Goal: Transaction & Acquisition: Purchase product/service

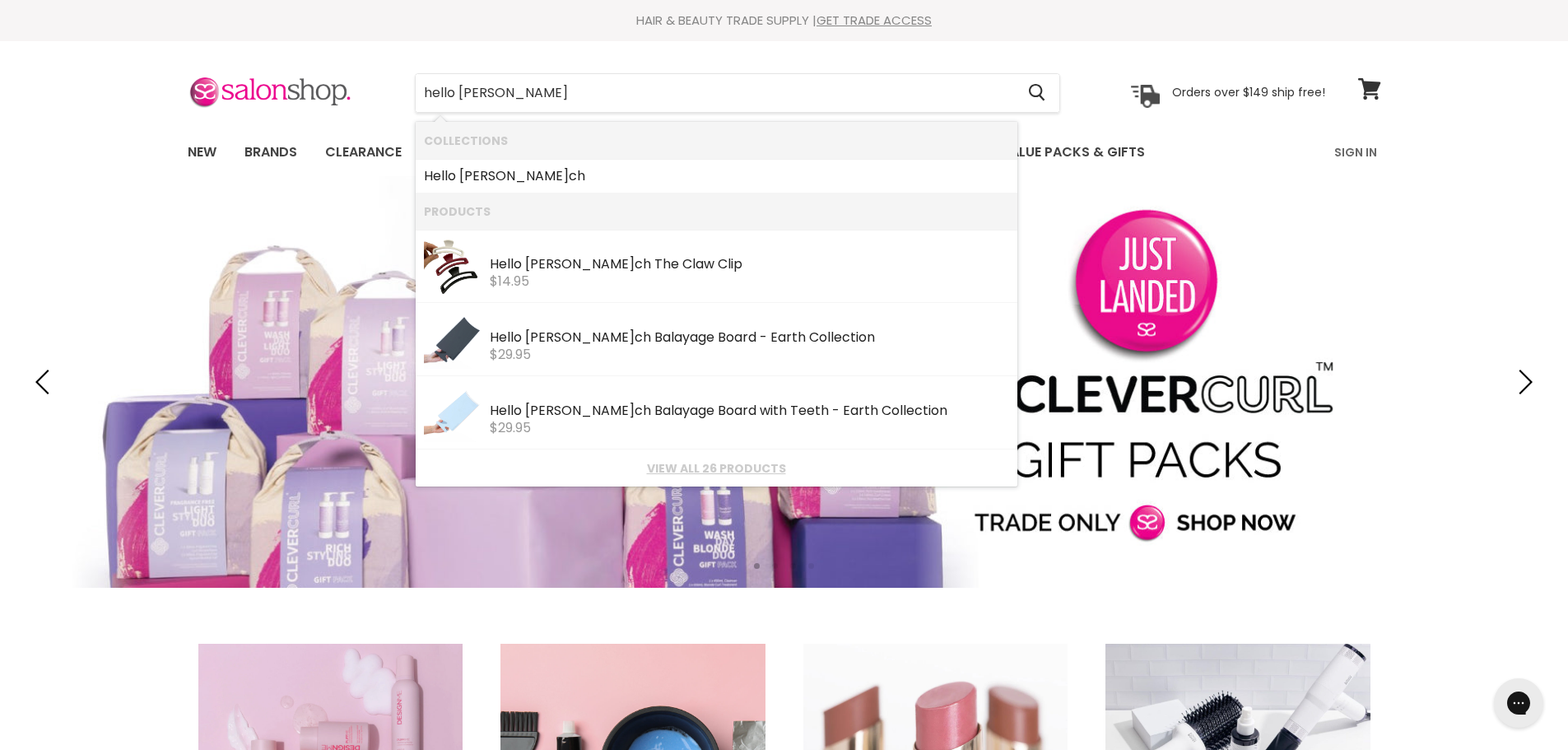
type input "hello bleac"
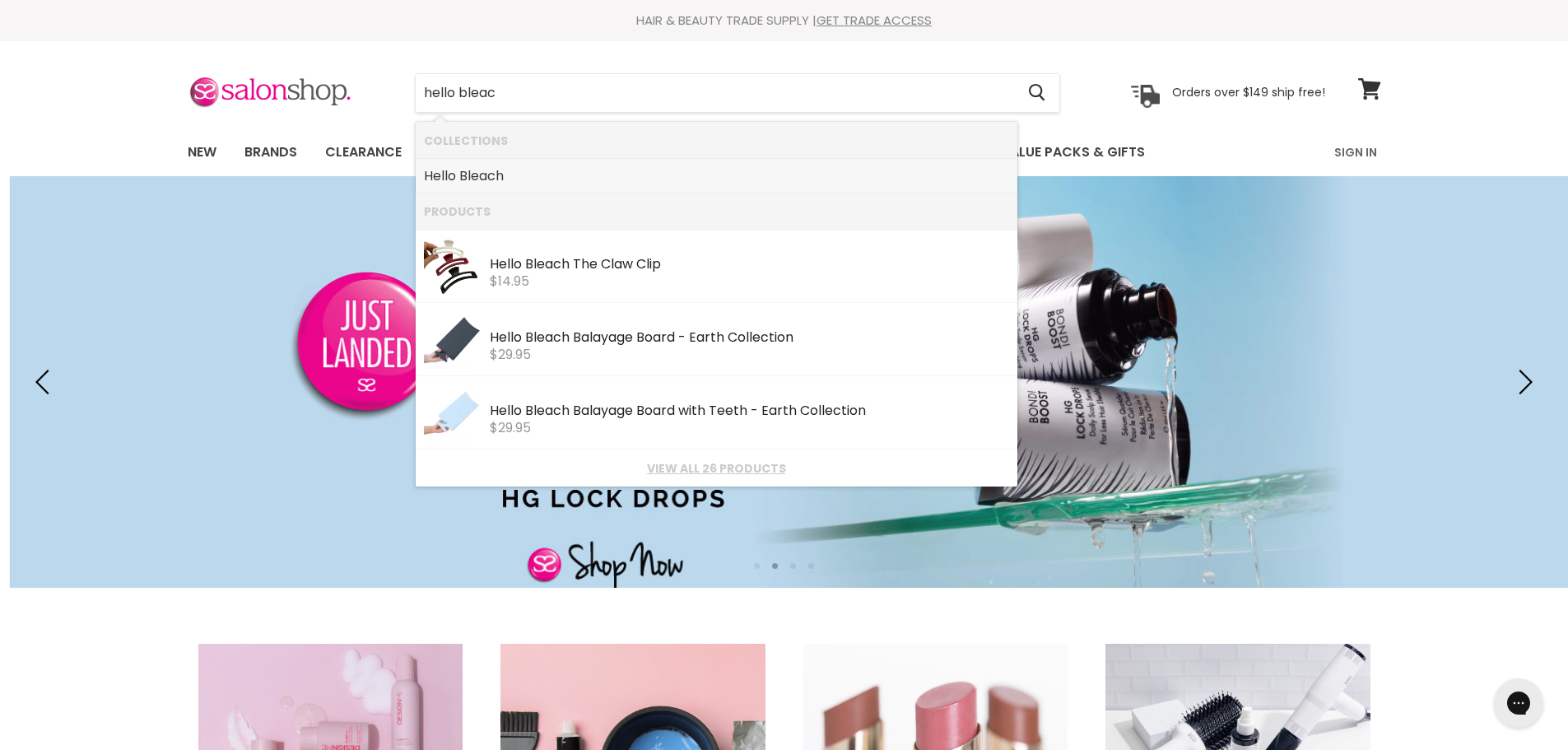
click at [499, 179] on link "Hello Bleac h" at bounding box center [716, 176] width 585 height 27
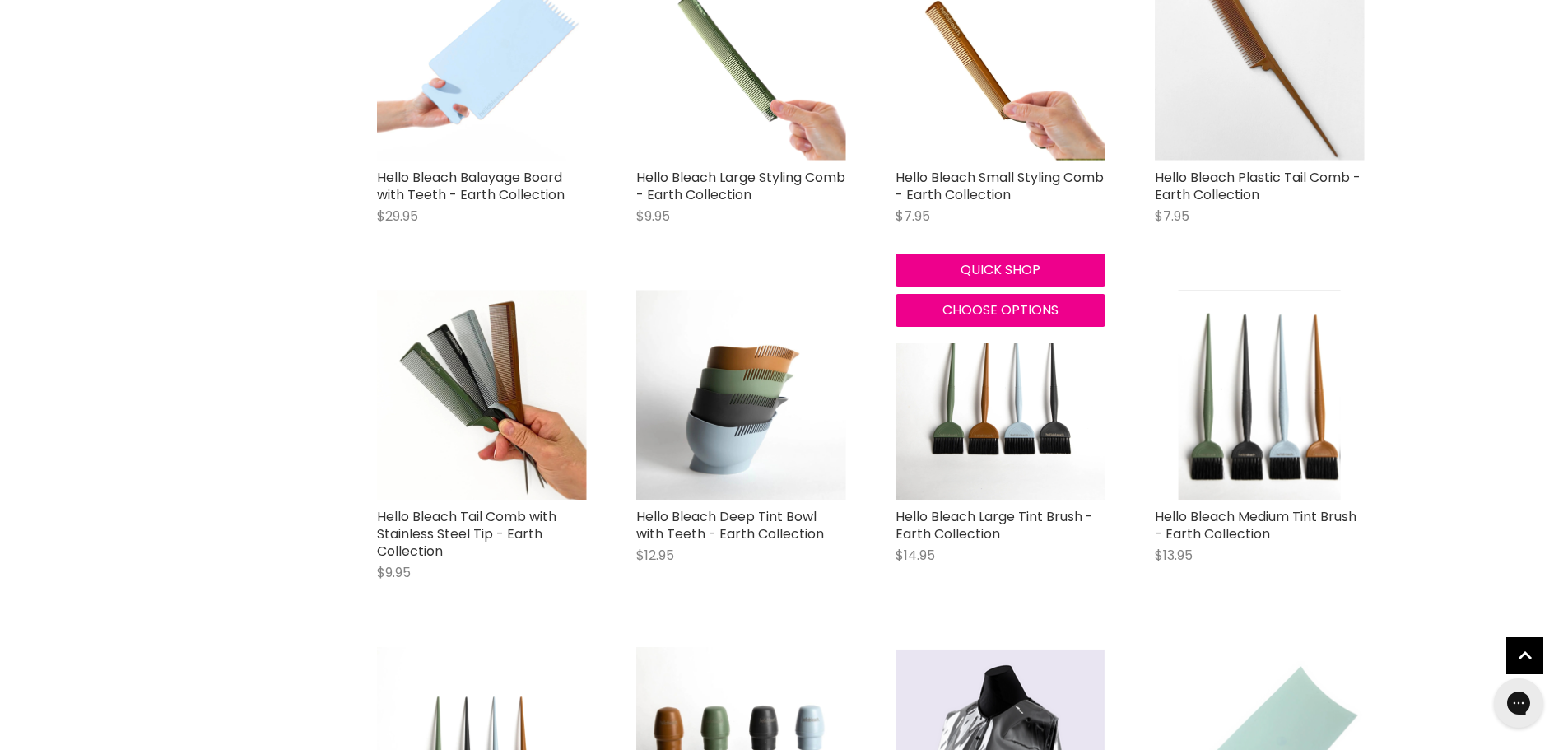
scroll to position [988, 0]
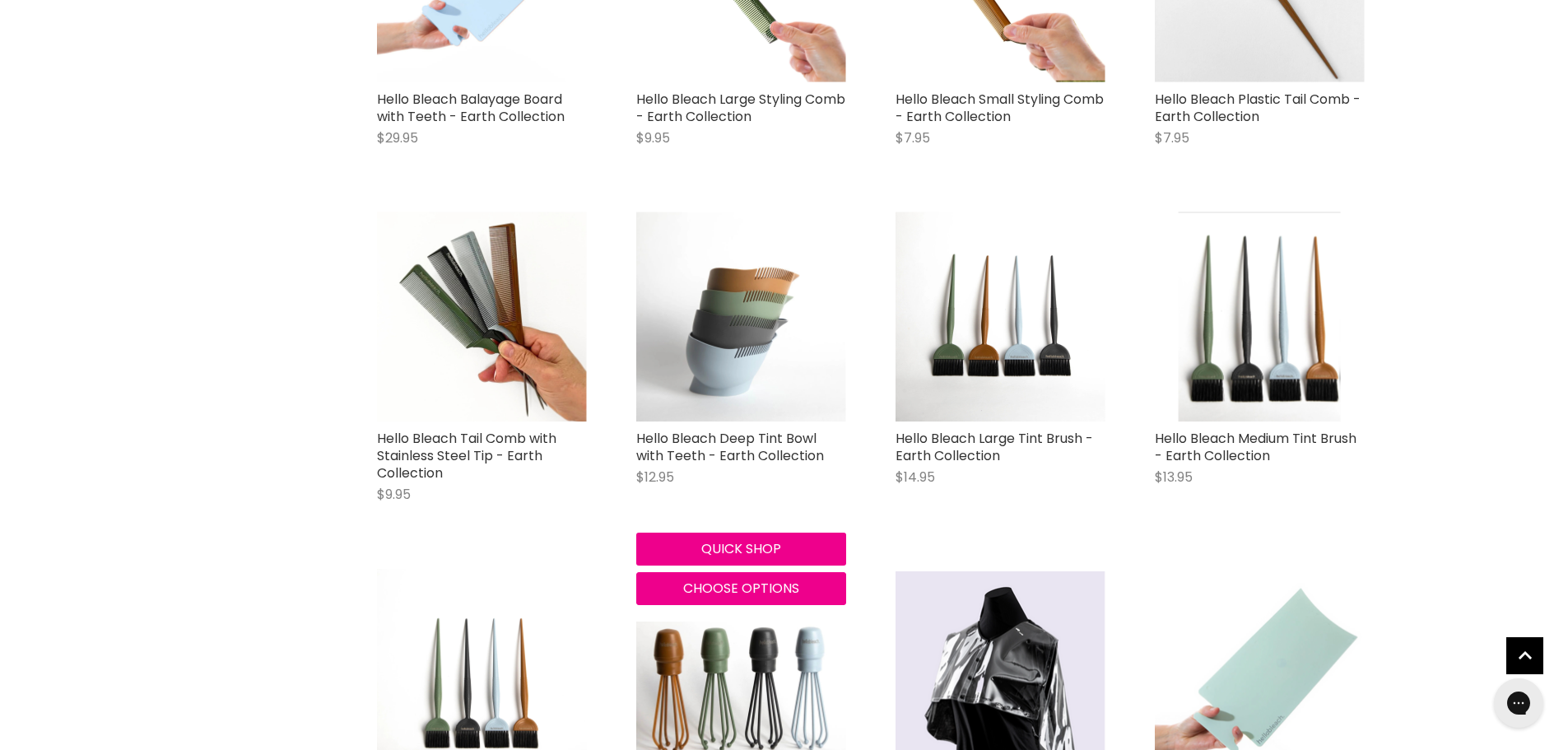
click at [722, 360] on img "Main content" at bounding box center [741, 317] width 210 height 210
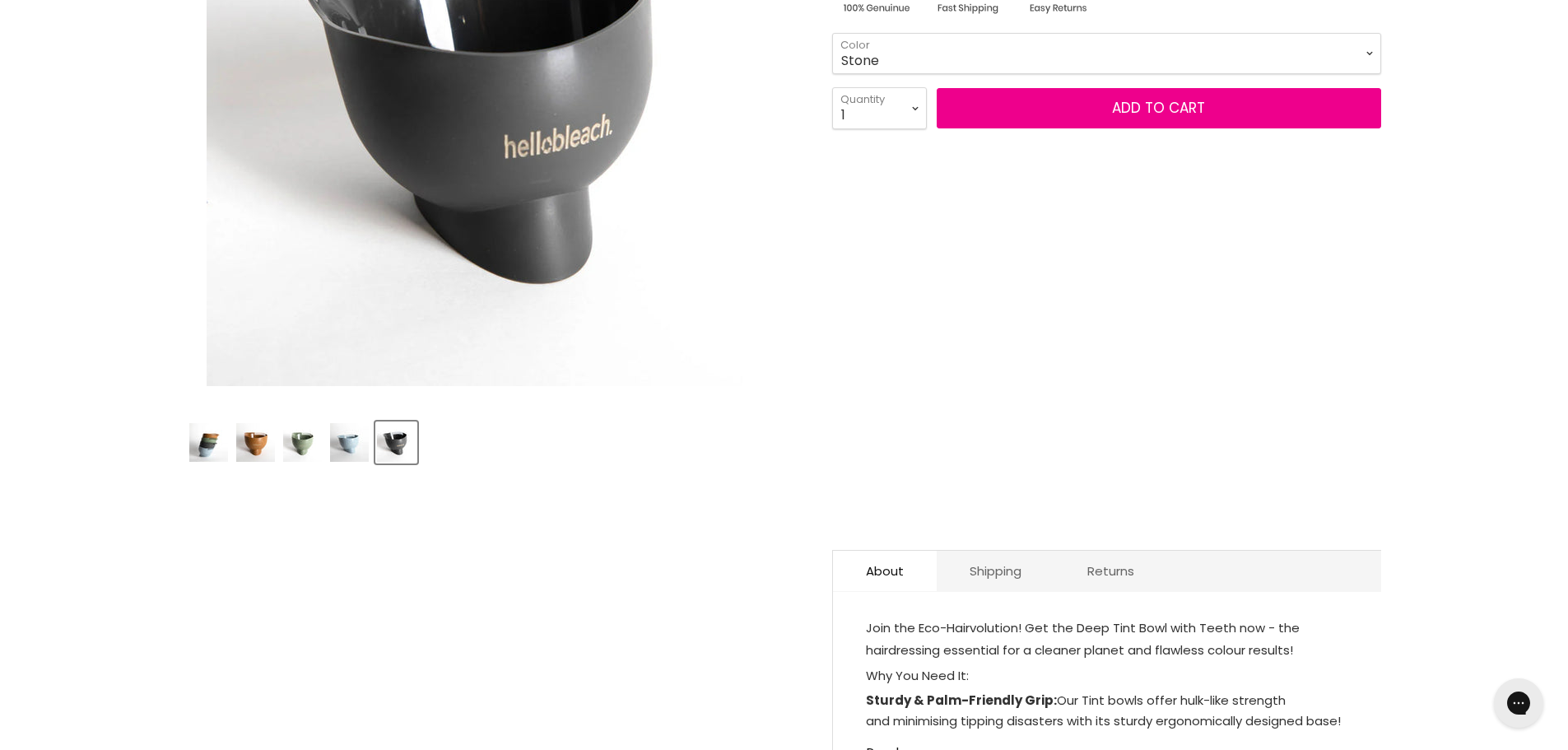
scroll to position [412, 0]
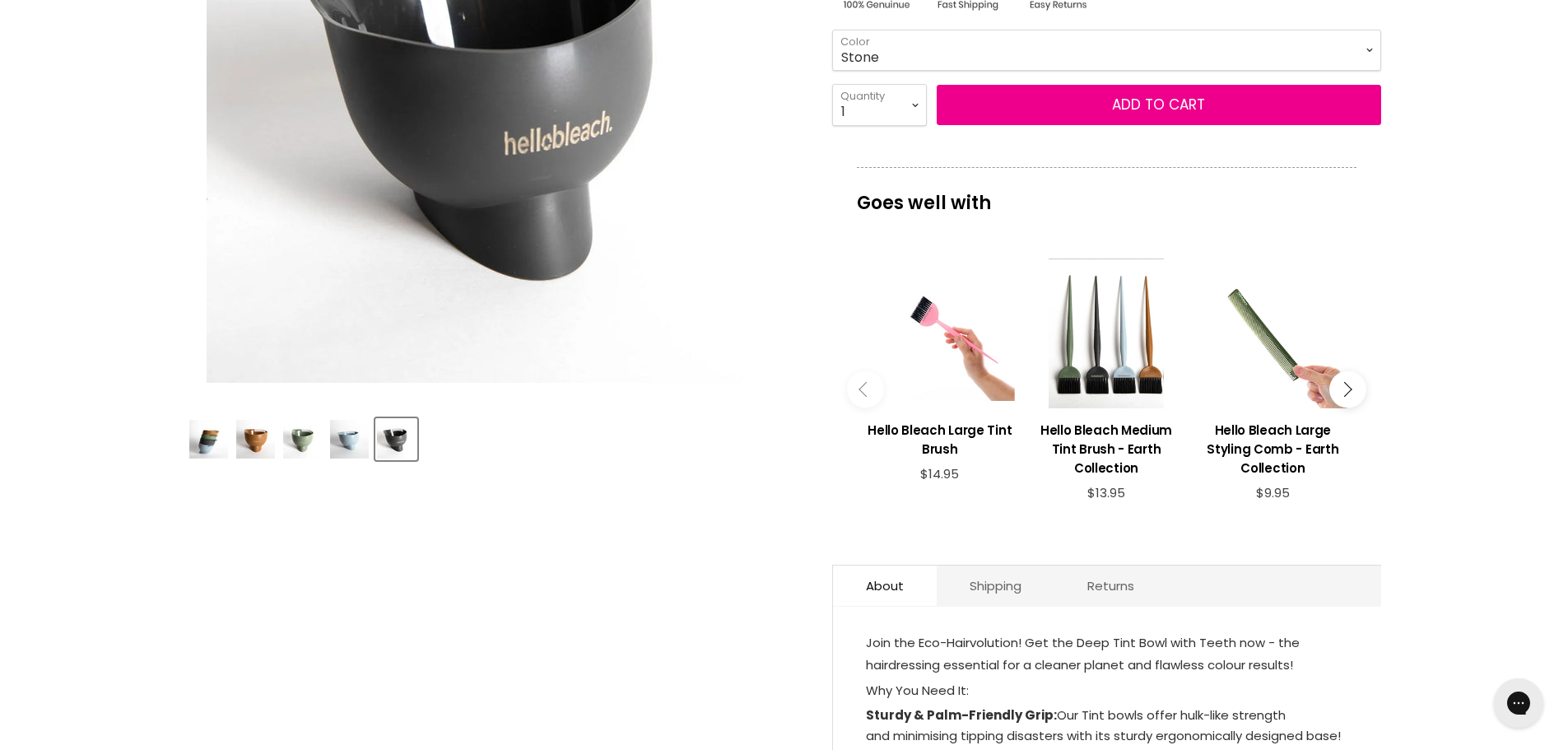
click at [253, 445] on img "Product thumbnails" at bounding box center [255, 439] width 39 height 39
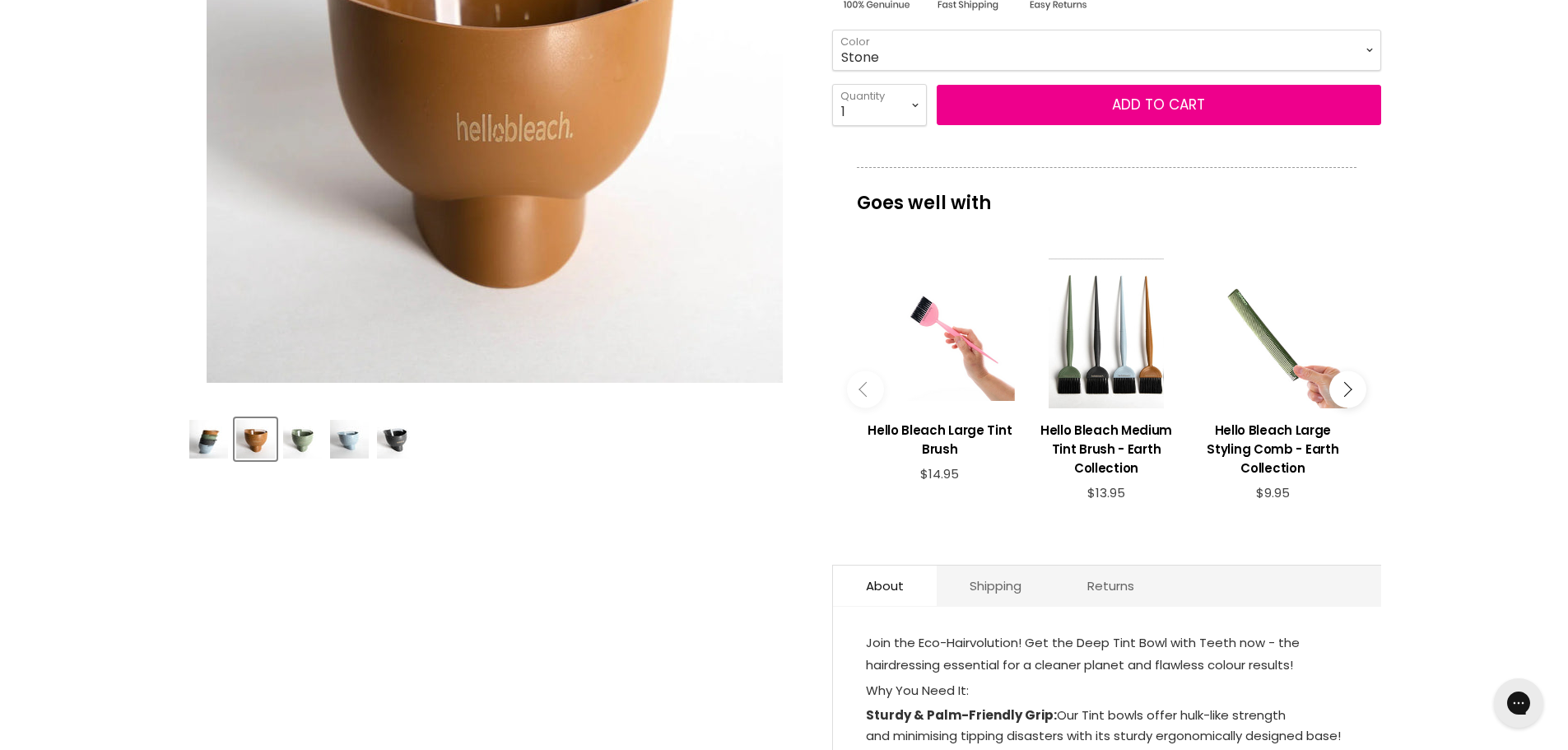
click at [291, 449] on img "Product thumbnails" at bounding box center [302, 439] width 39 height 39
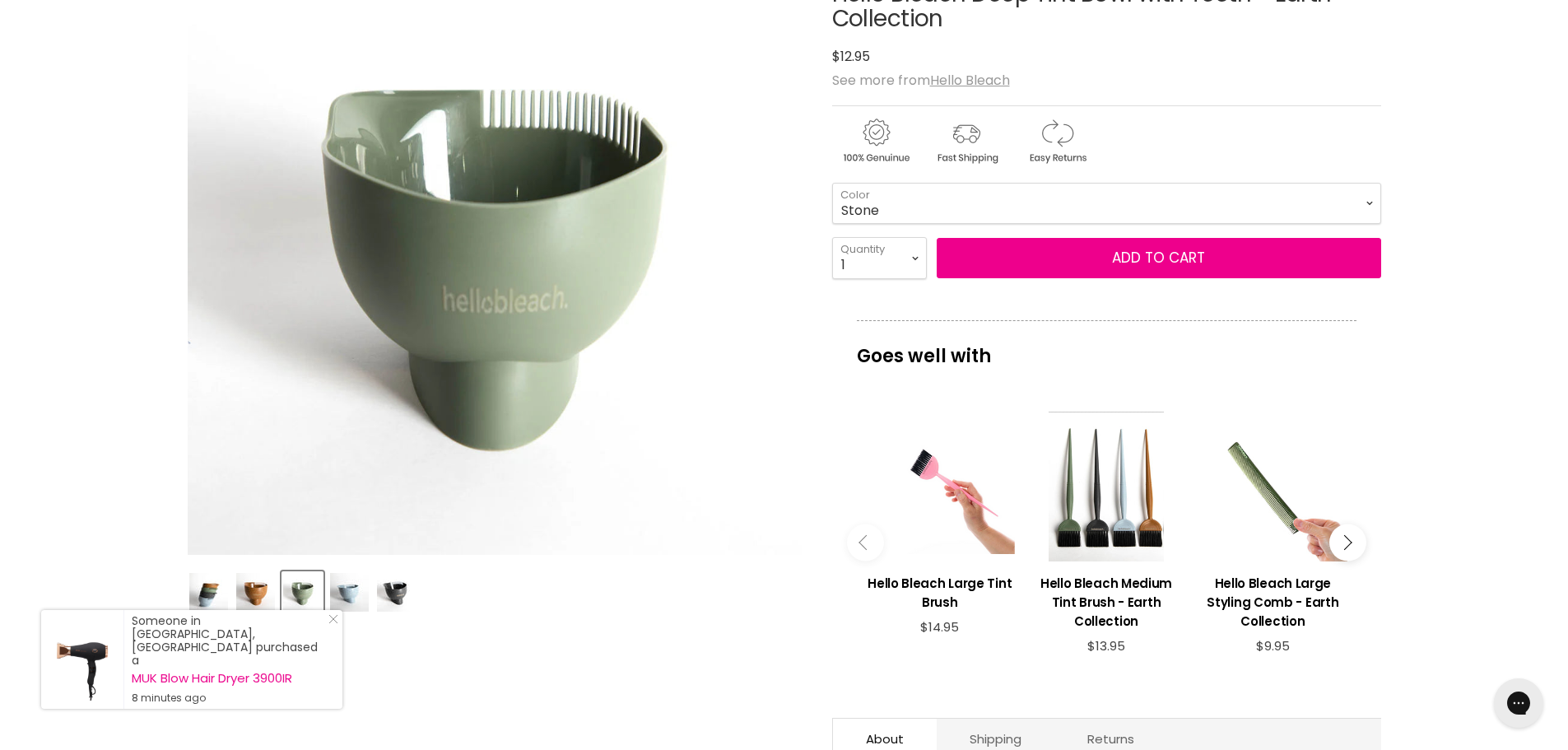
scroll to position [329, 0]
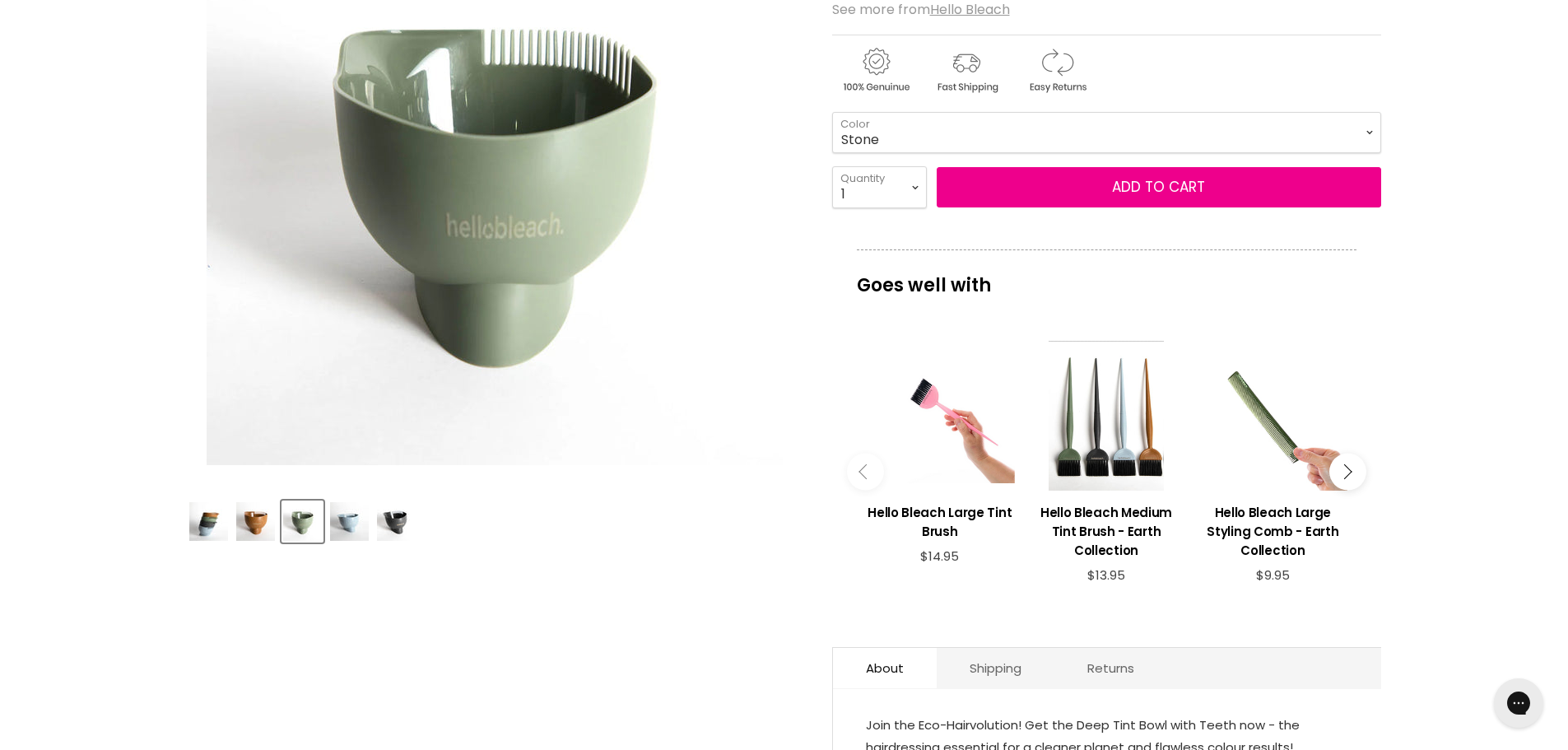
click at [302, 517] on img "Product thumbnails" at bounding box center [302, 521] width 39 height 39
click at [358, 520] on img "Product thumbnails" at bounding box center [349, 521] width 39 height 39
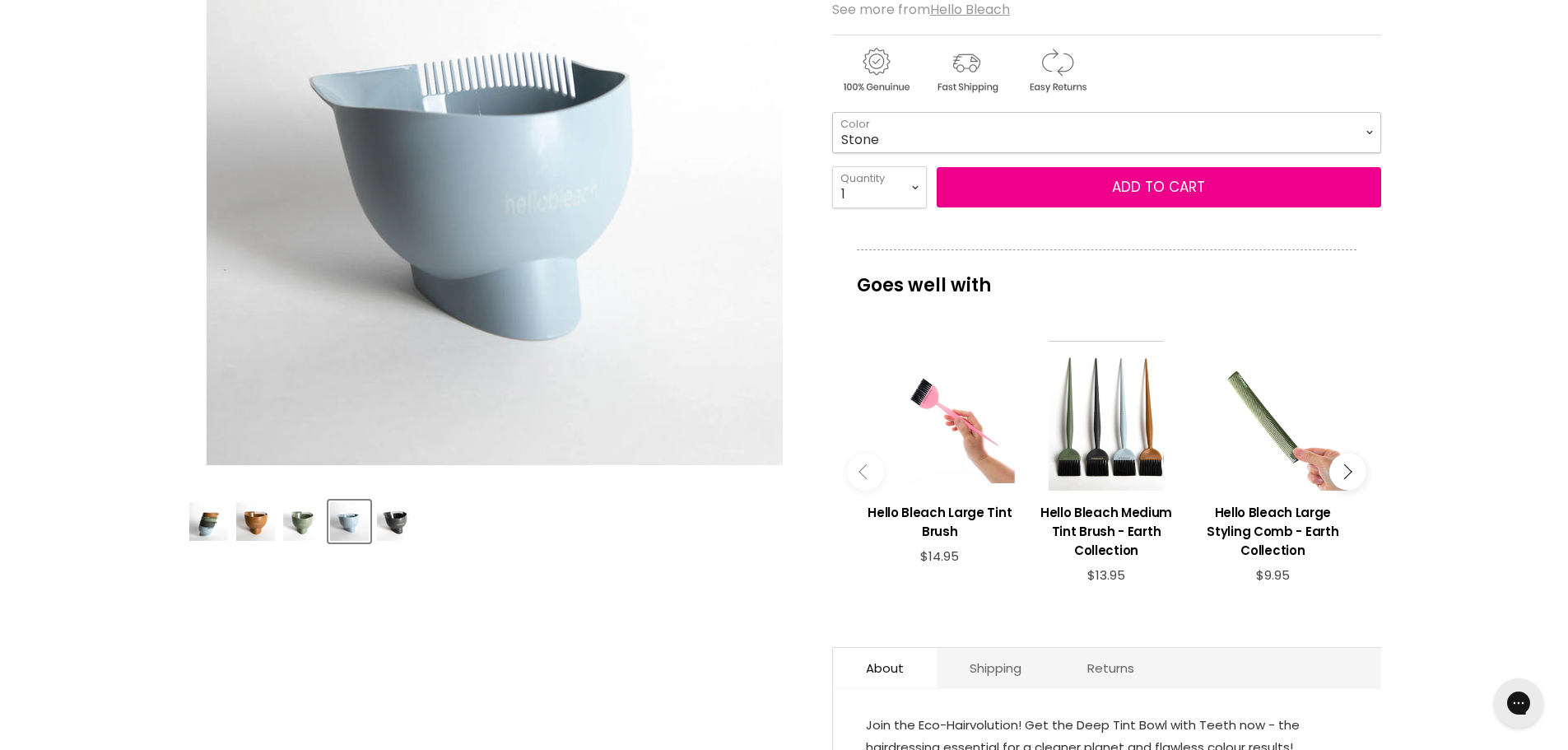
click at [1378, 128] on select "Stone Clay Forest Sky" at bounding box center [1106, 132] width 548 height 41
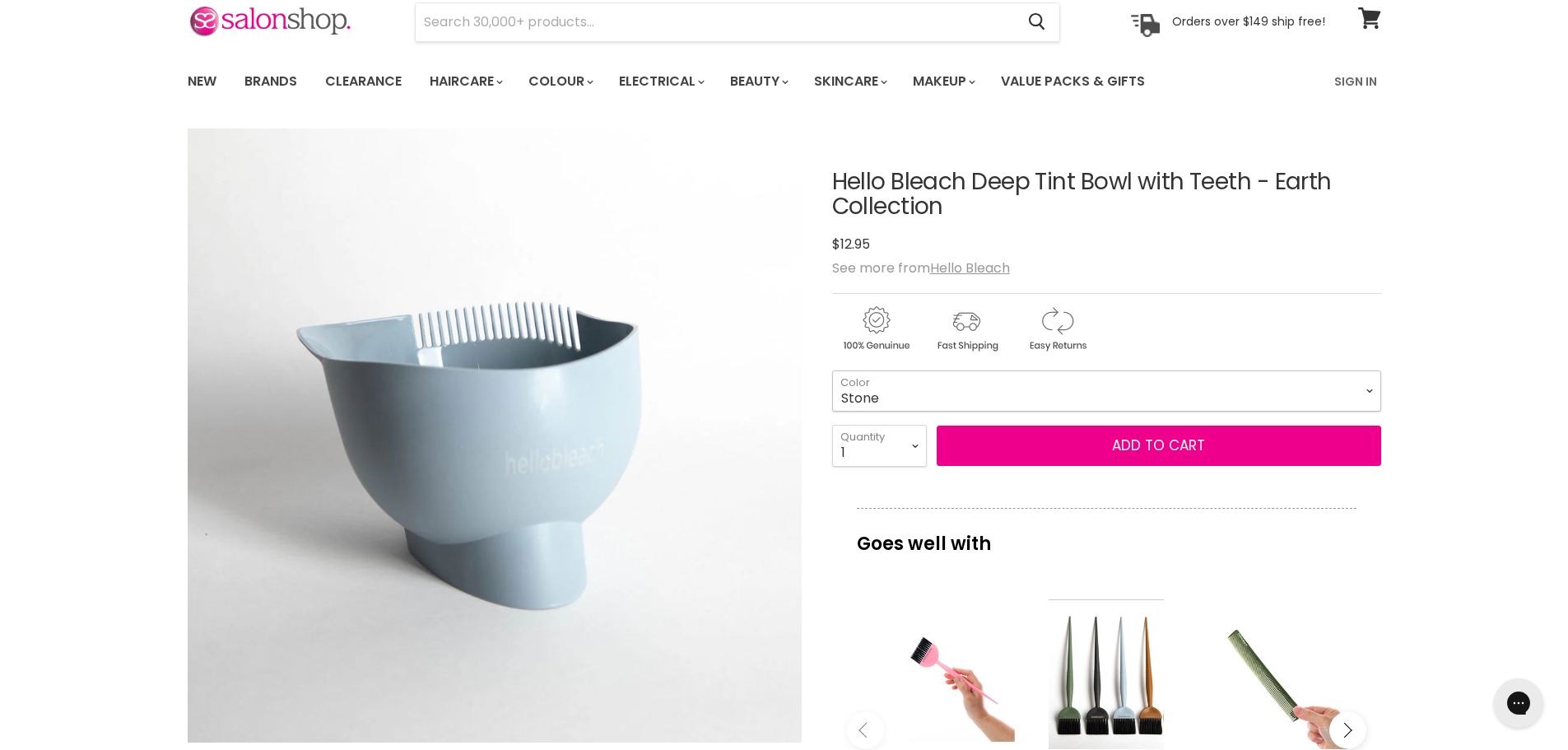
scroll to position [0, 0]
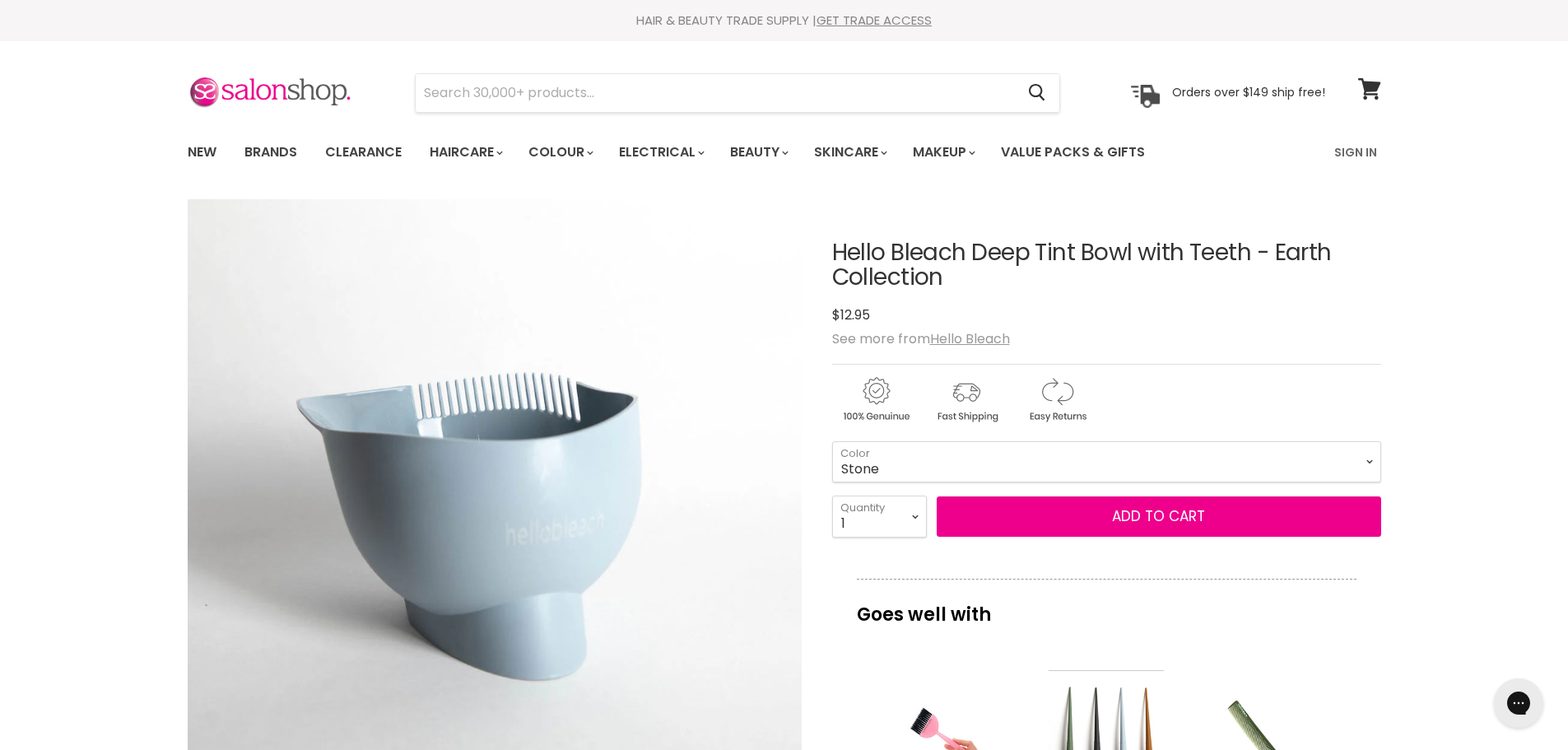
click at [564, 432] on img "Hello Bleach Deep Tint Bowl with Teeth - Earth Collection image. Click or Scrol…" at bounding box center [493, 506] width 615 height 615
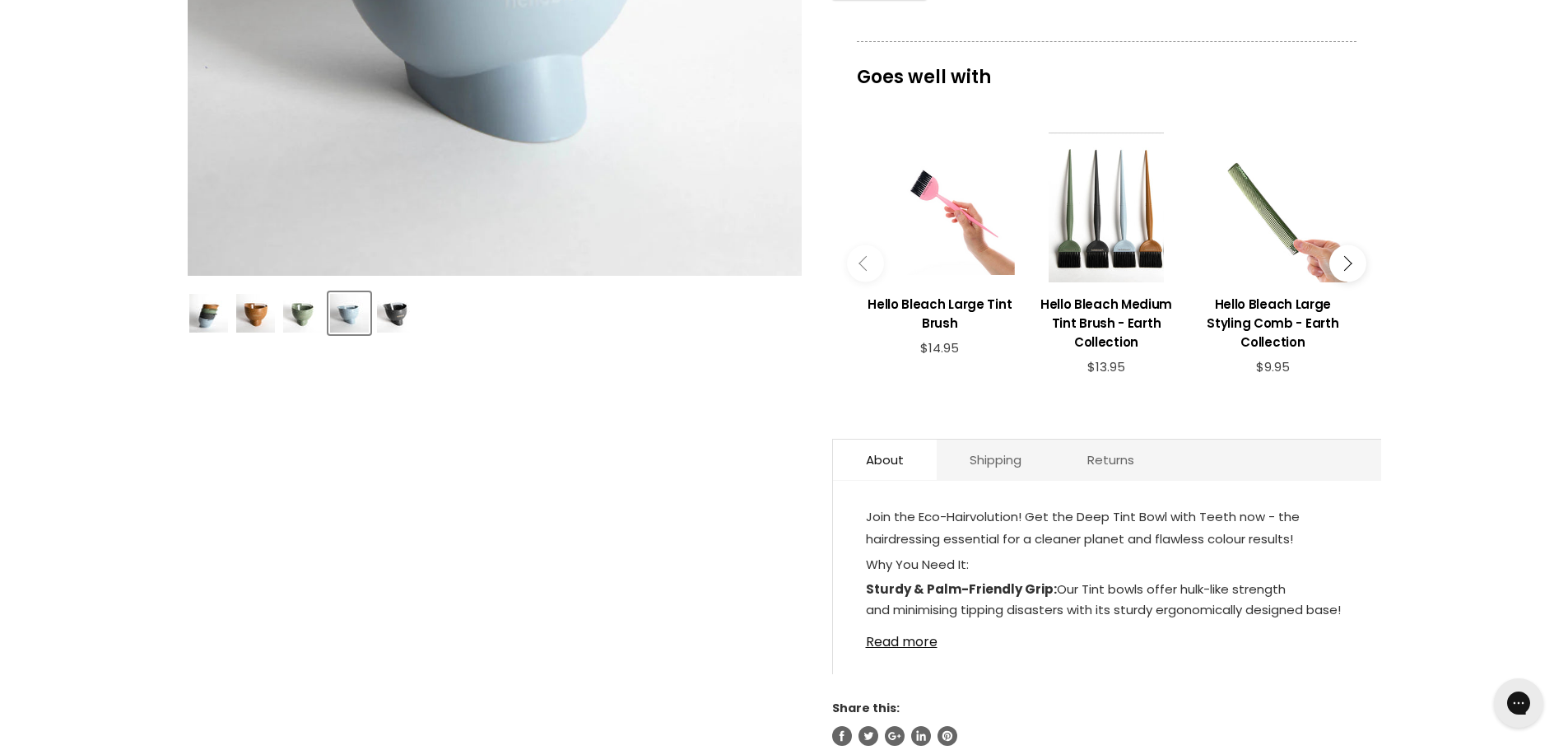
scroll to position [576, 0]
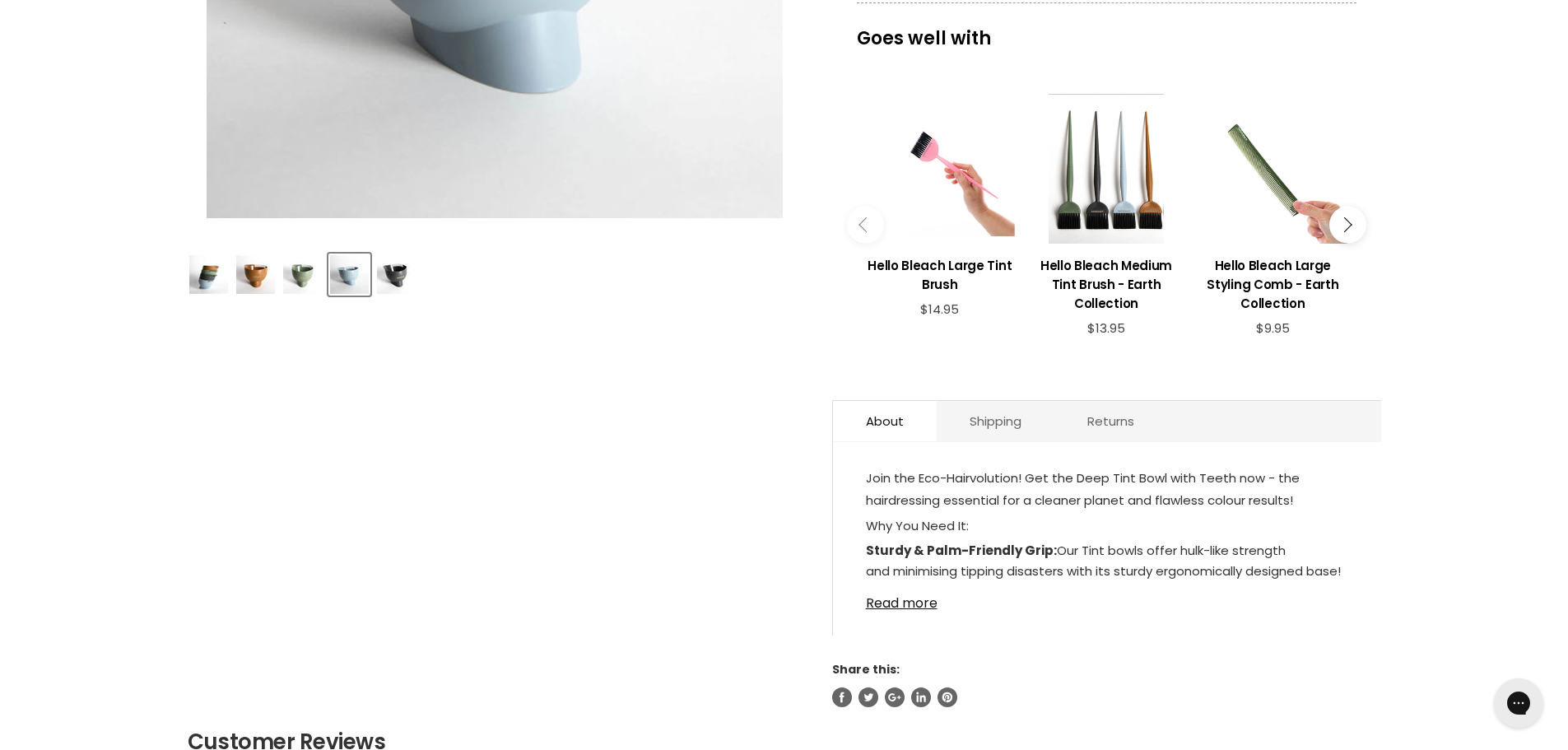
click at [202, 279] on img "Product thumbnails" at bounding box center [208, 274] width 39 height 39
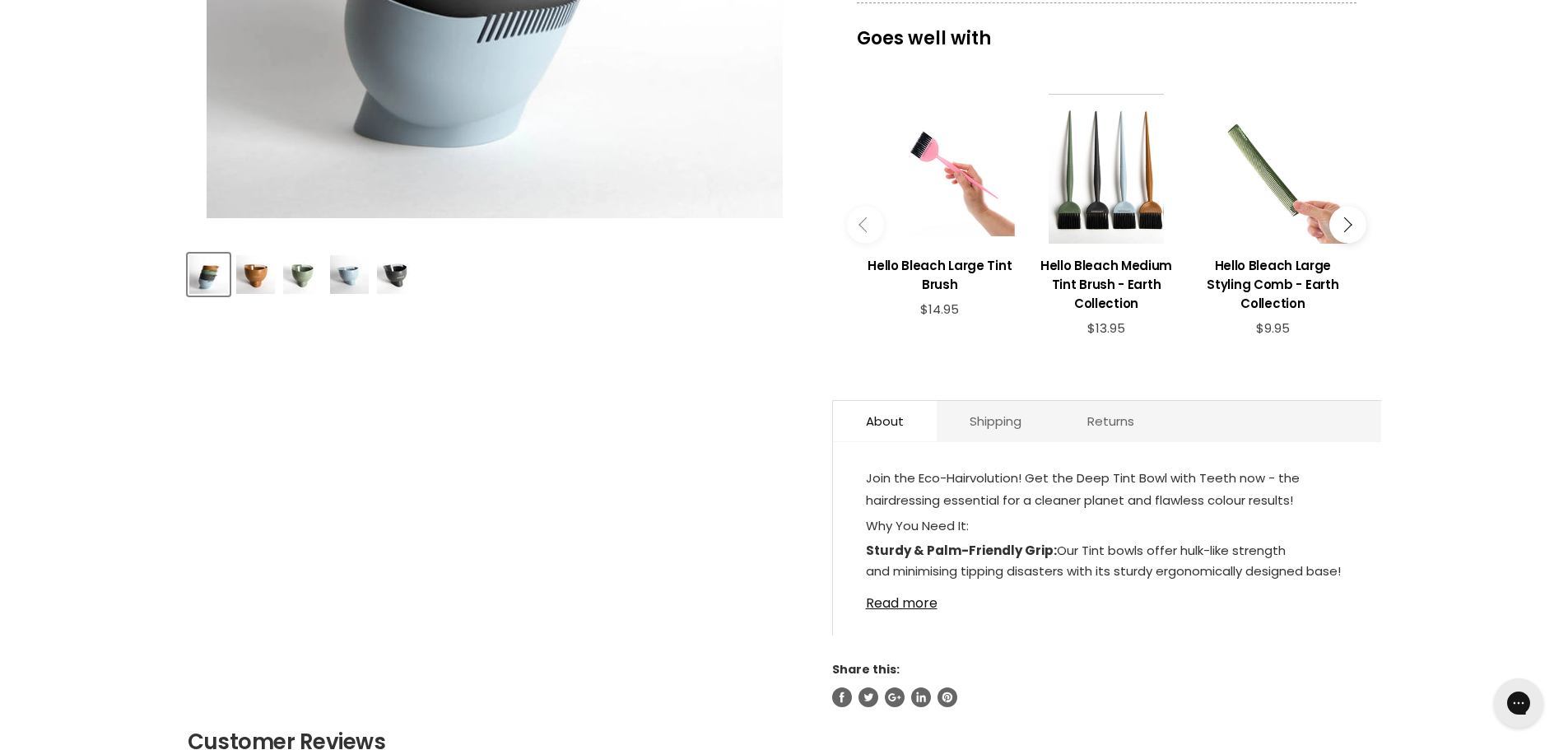
click at [305, 266] on img "Product thumbnails" at bounding box center [302, 274] width 39 height 39
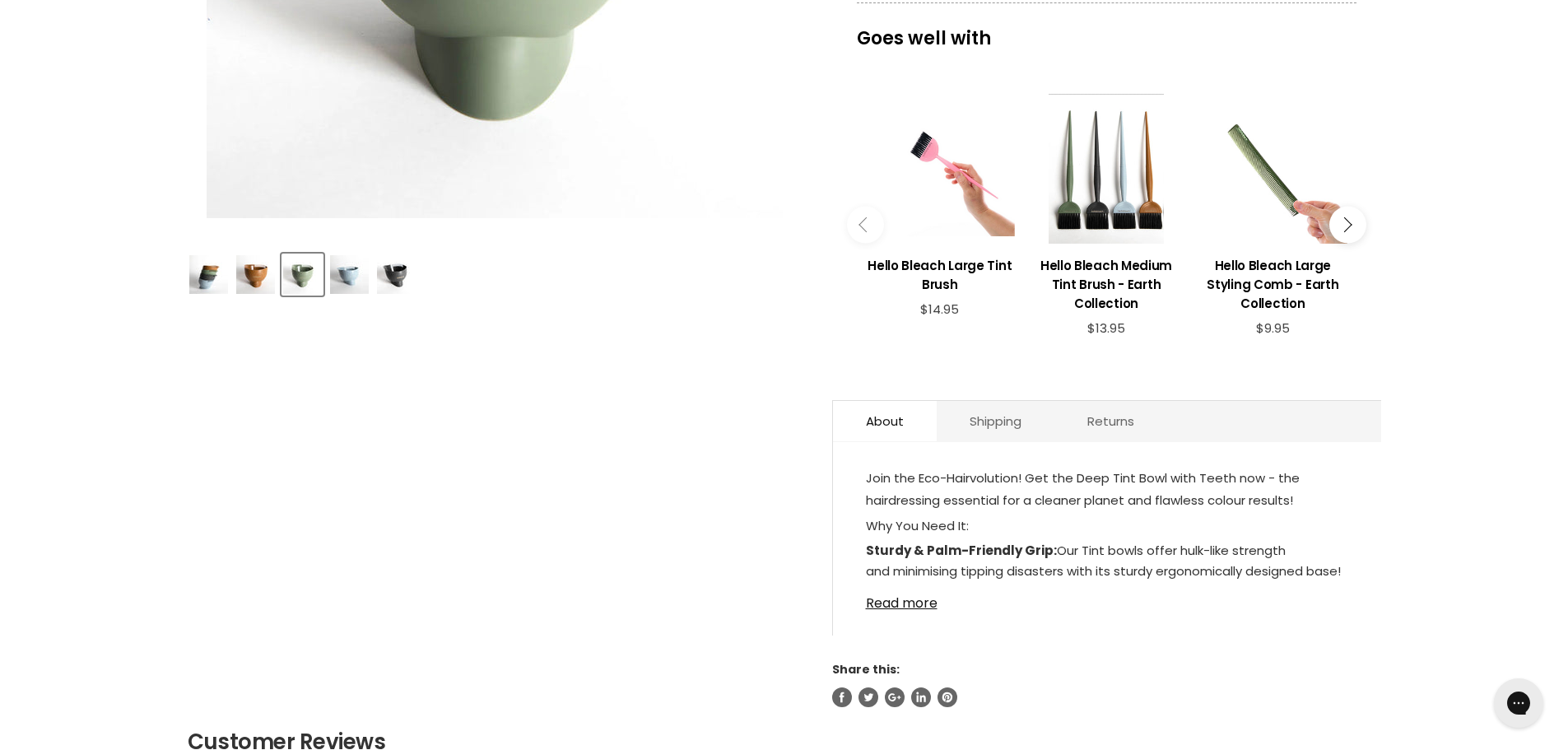
click at [331, 271] on img "Product thumbnails" at bounding box center [349, 274] width 39 height 39
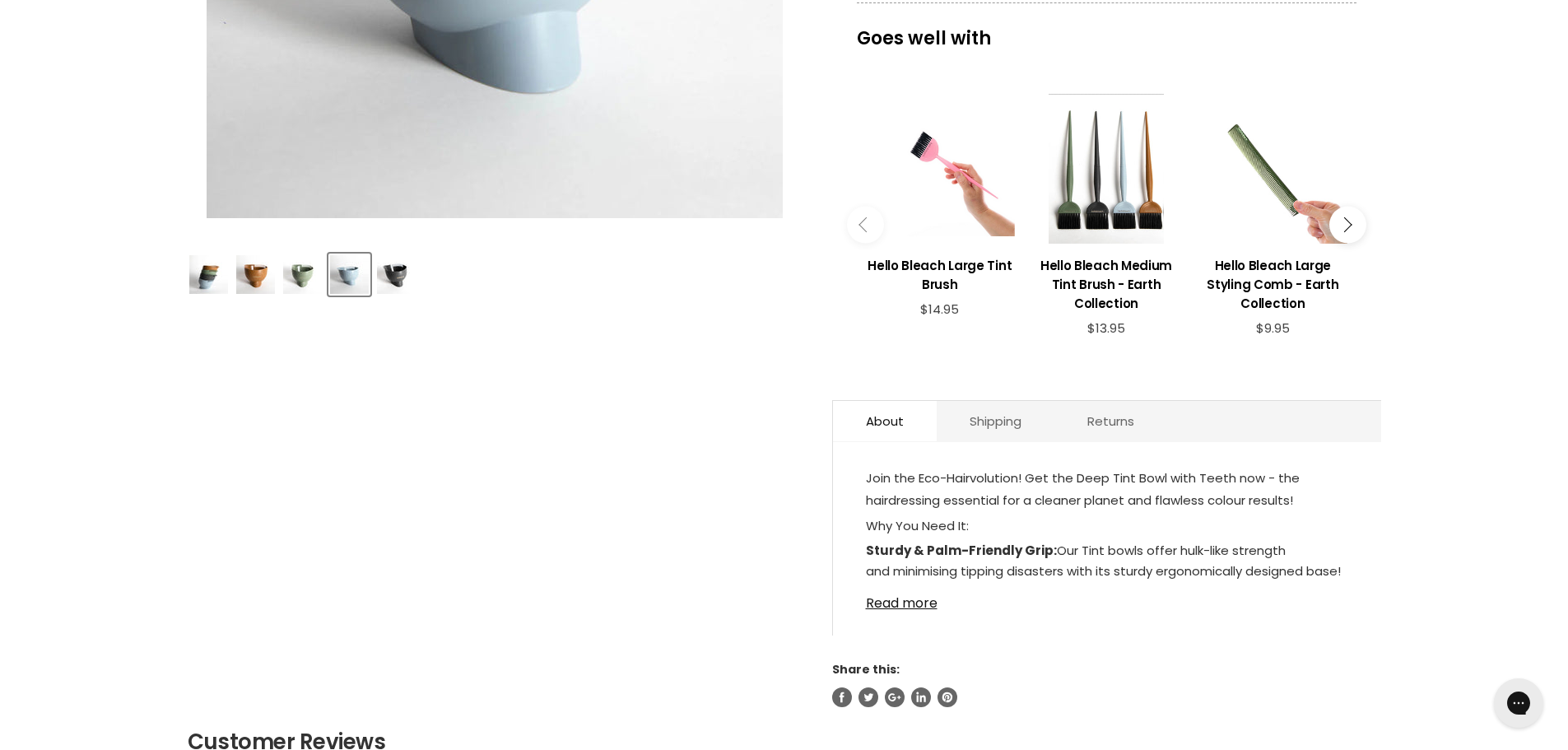
click at [398, 268] on img "Product thumbnails" at bounding box center [395, 274] width 39 height 39
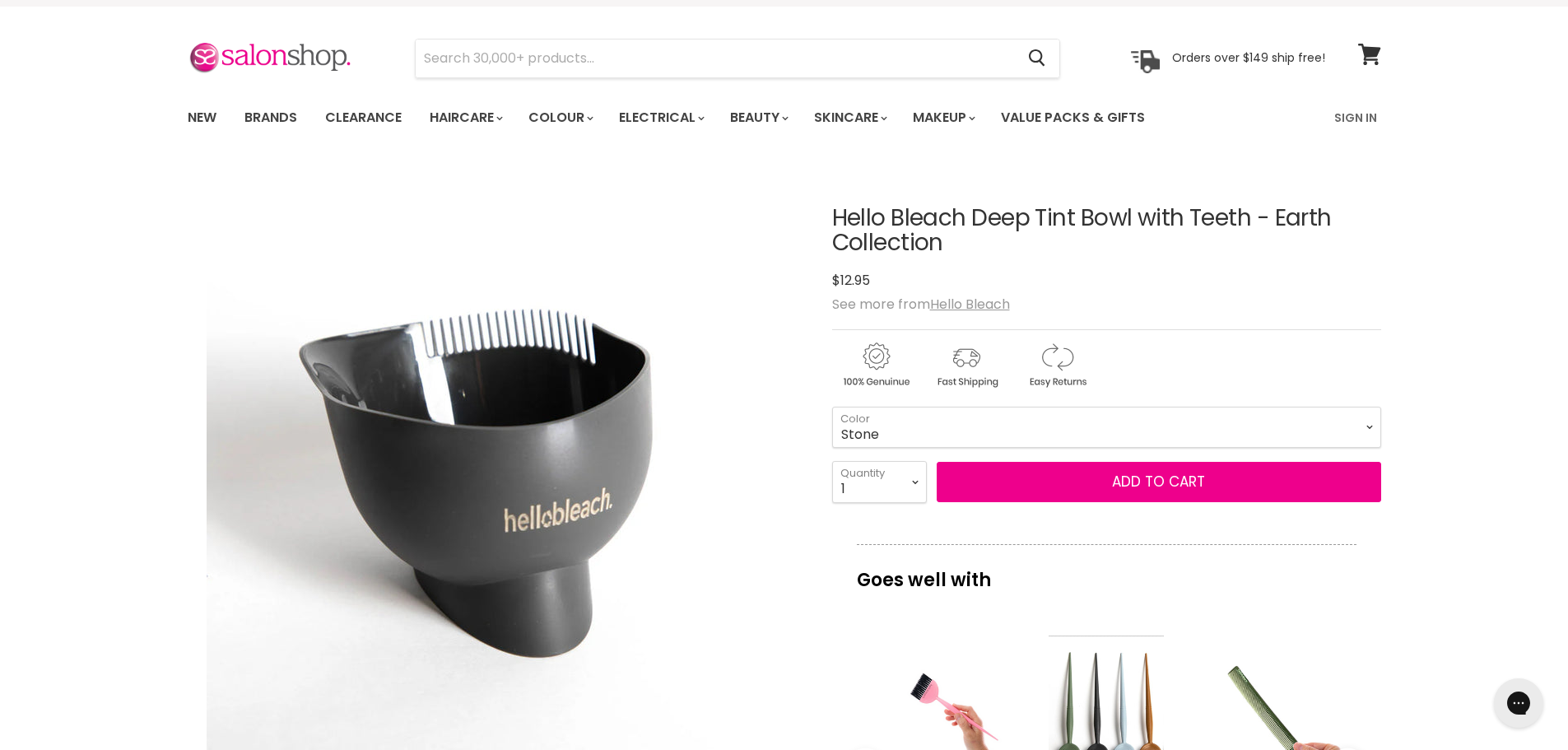
scroll to position [0, 0]
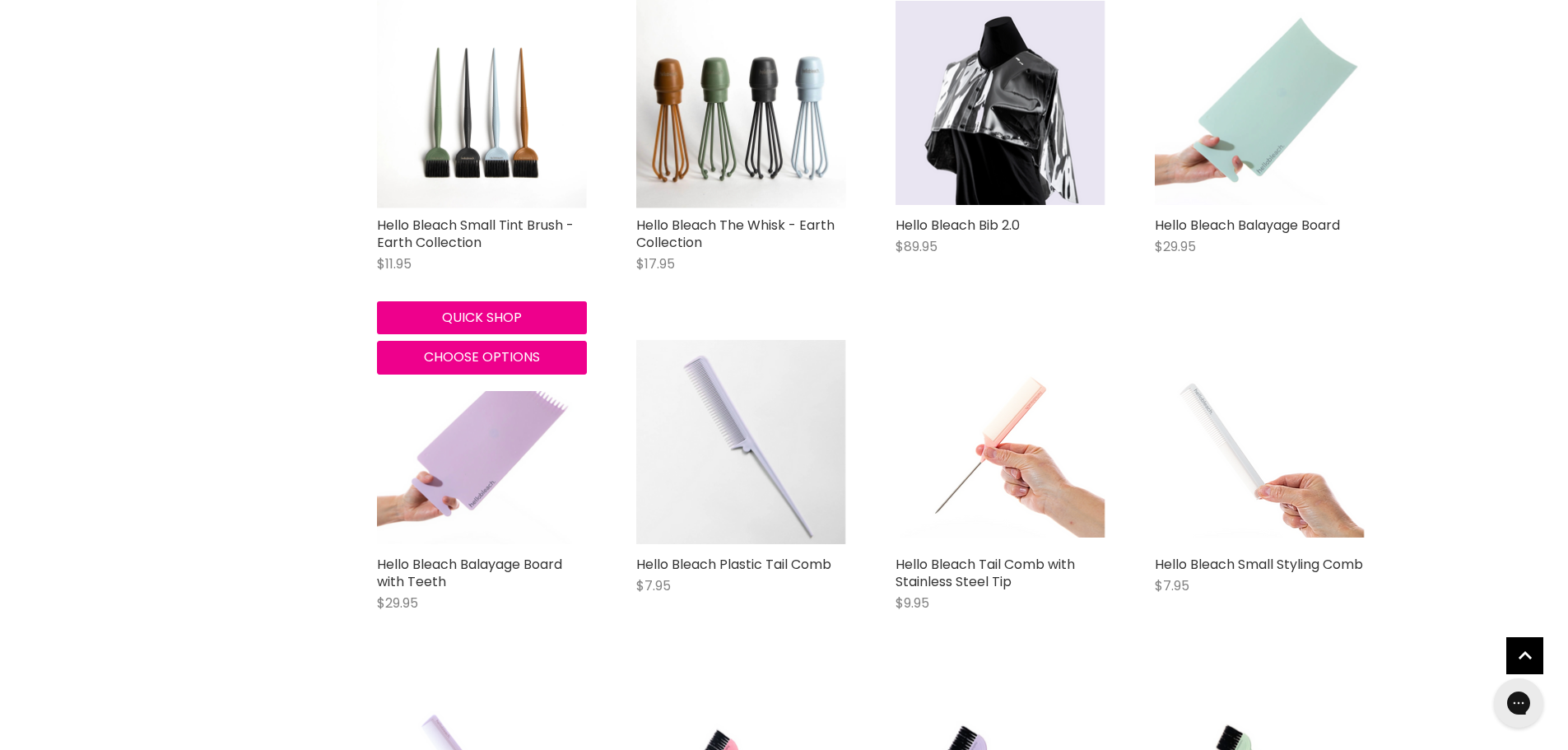
scroll to position [1595, 0]
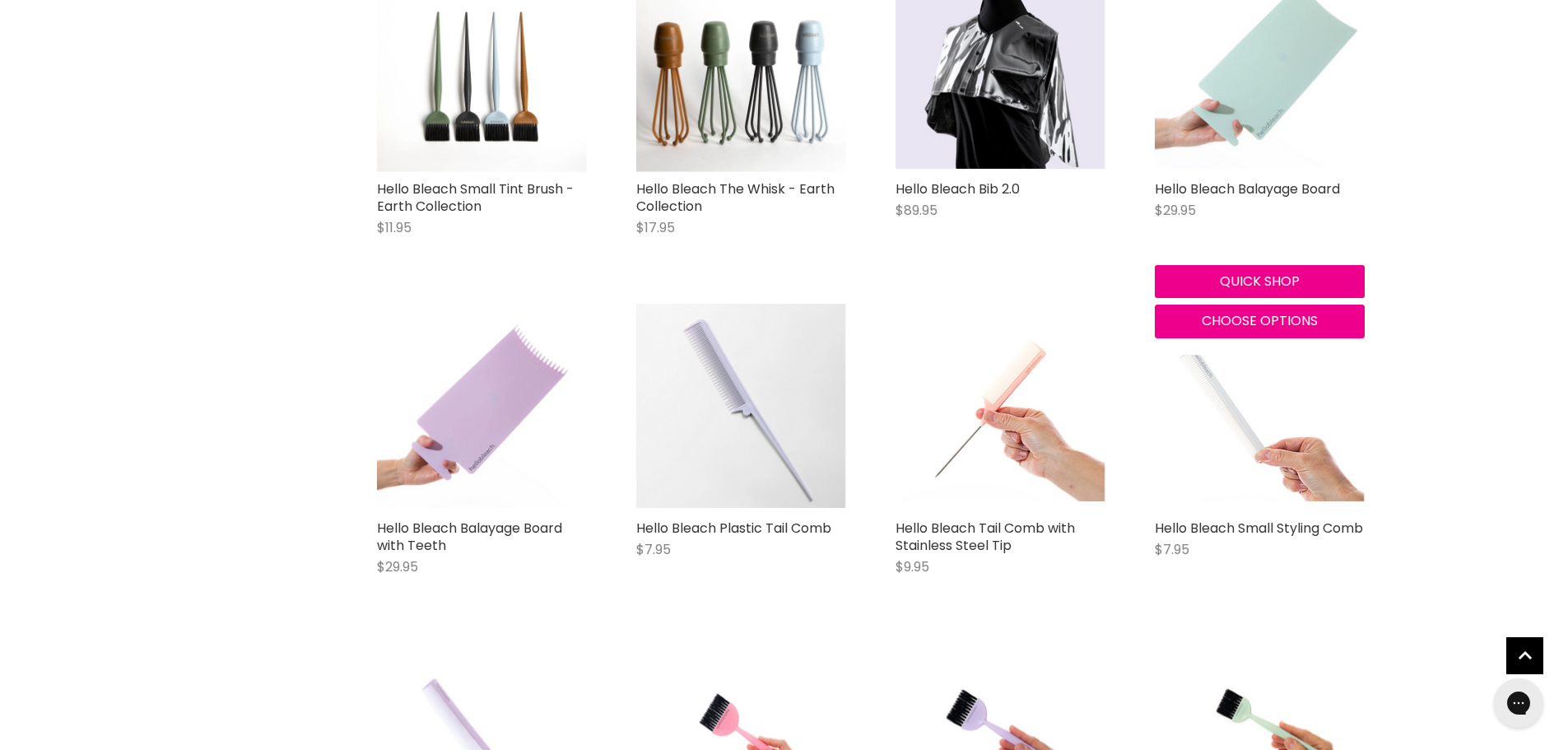
click at [1288, 79] on img "Main content" at bounding box center [1259, 66] width 210 height 204
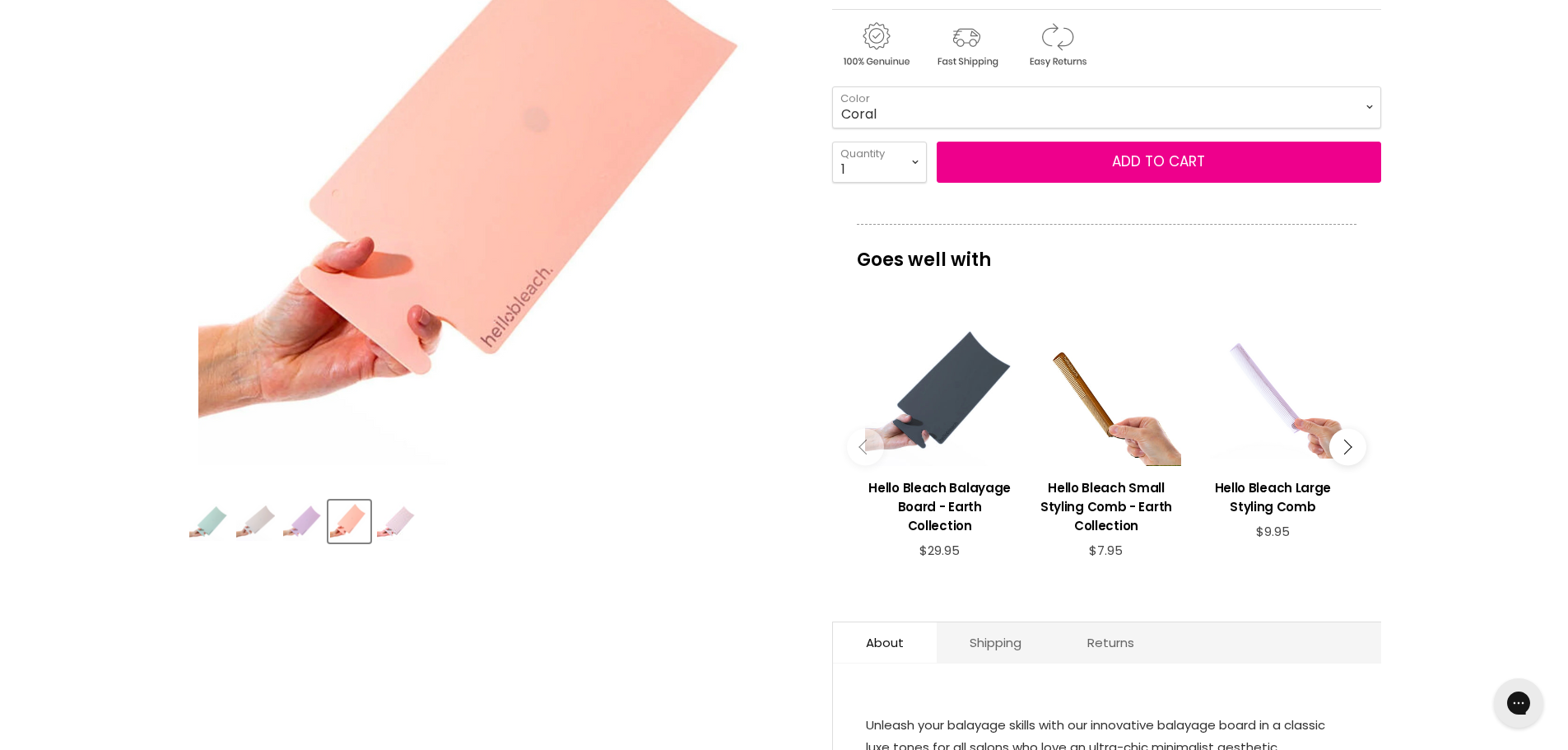
click at [209, 520] on img "Product thumbnails" at bounding box center [208, 522] width 39 height 38
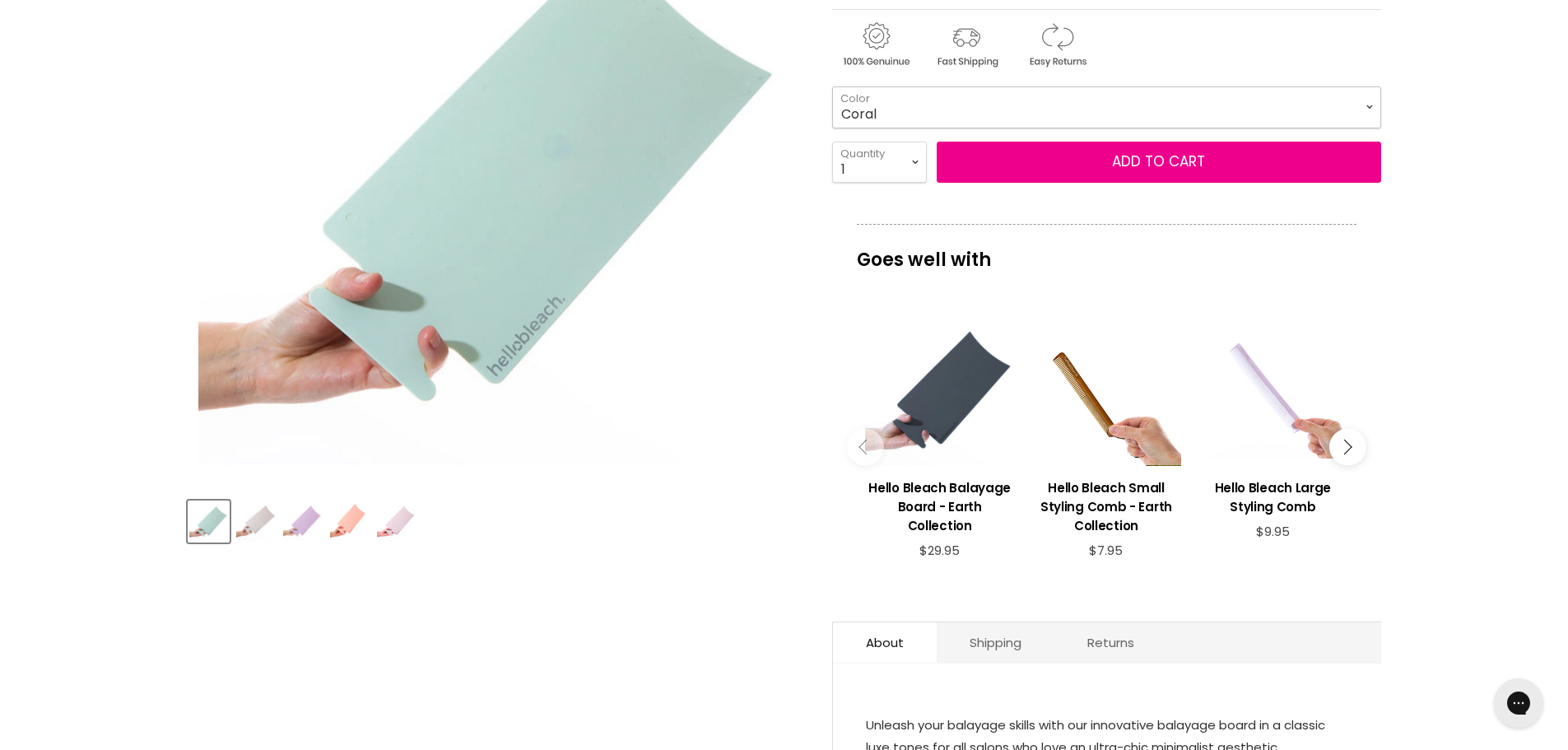
click at [1358, 108] on select "Coral Jade Ivory [GEOGRAPHIC_DATA] Baby Pink" at bounding box center [1106, 108] width 548 height 41
click at [832, 87] on select "Coral Jade Ivory Lilac Baby Pink" at bounding box center [1106, 108] width 548 height 41
select select "Jade"
click at [856, 443] on button "Main content" at bounding box center [865, 446] width 37 height 37
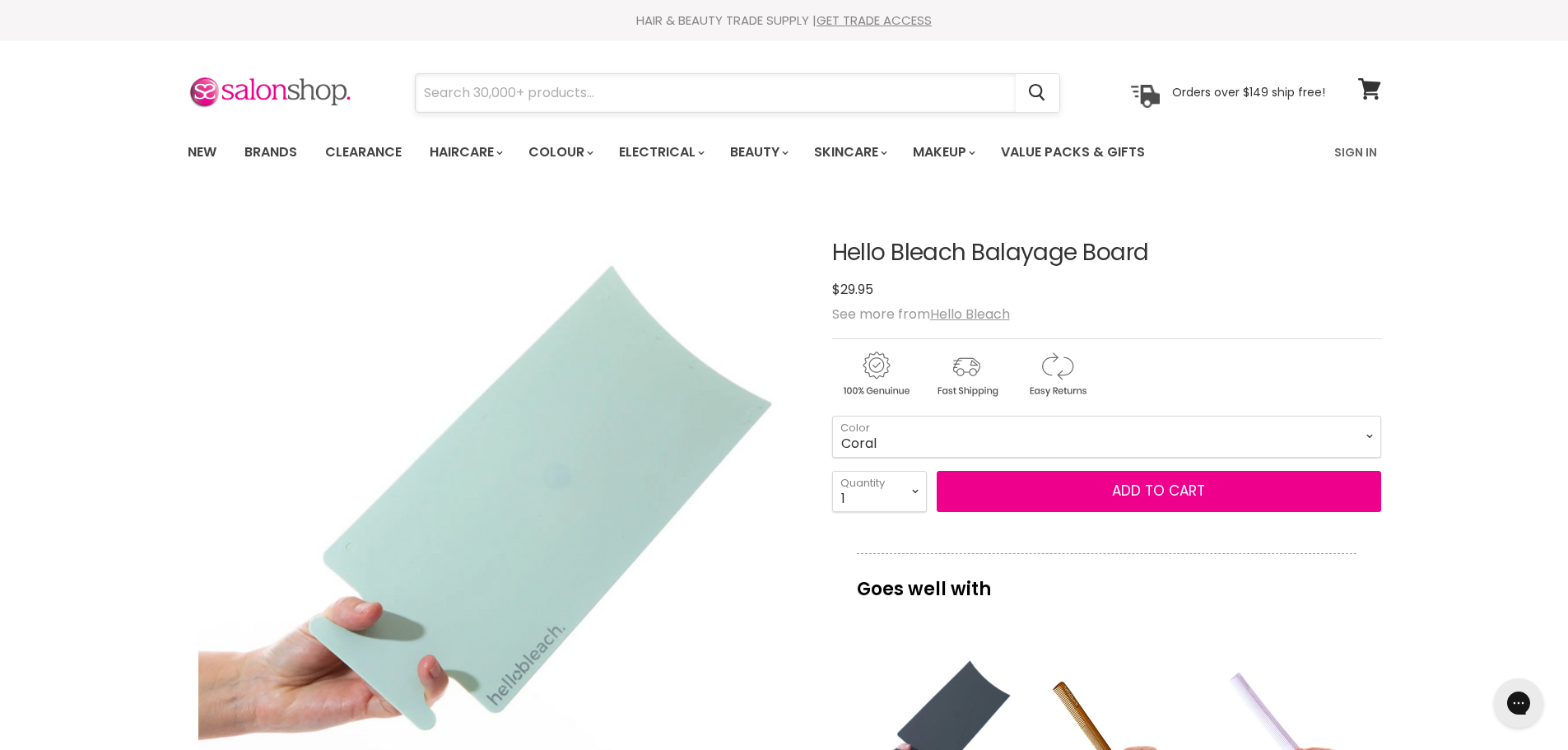
click at [482, 88] on input "Search" at bounding box center [715, 93] width 600 height 38
click at [523, 94] on input "Search" at bounding box center [715, 93] width 600 height 38
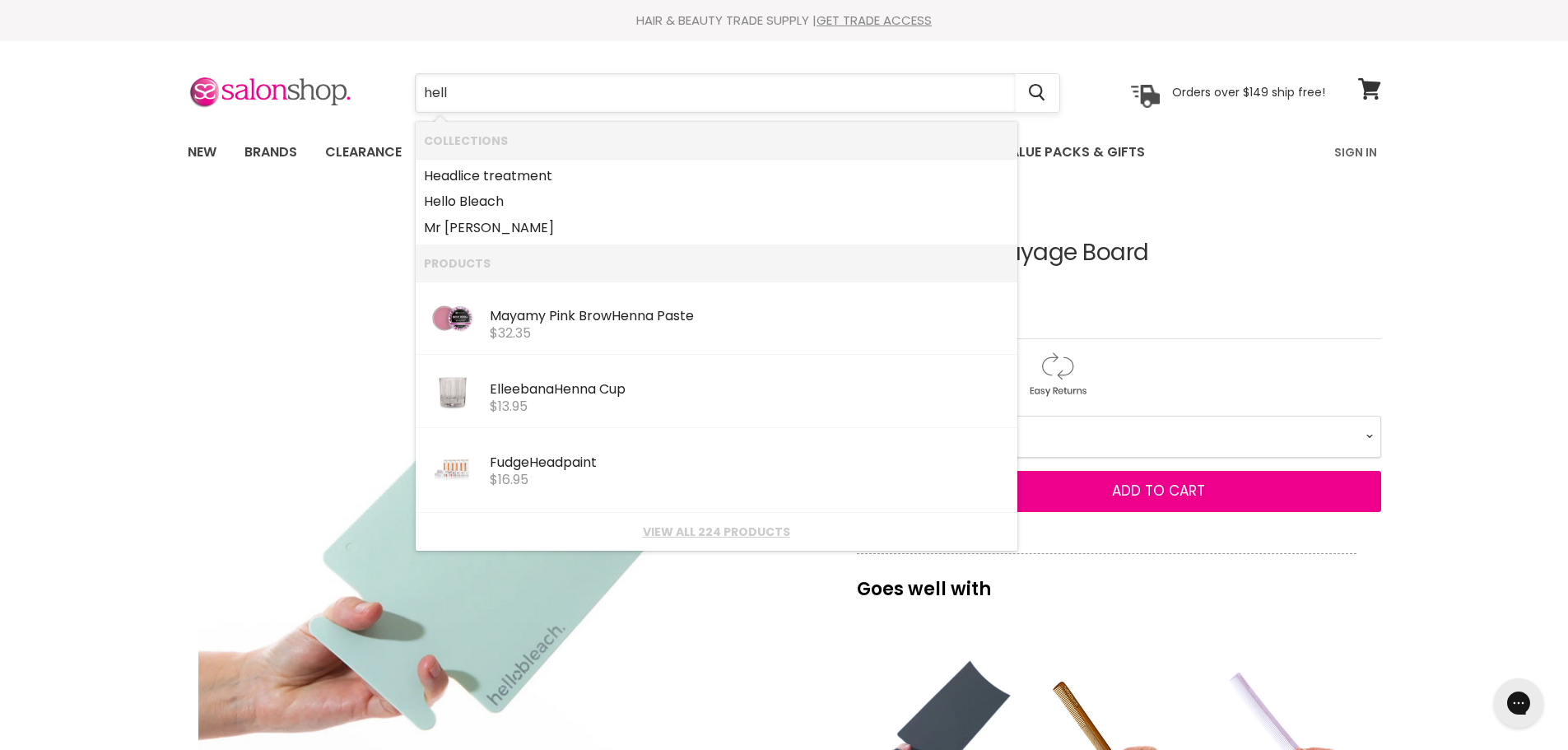
type input "hello"
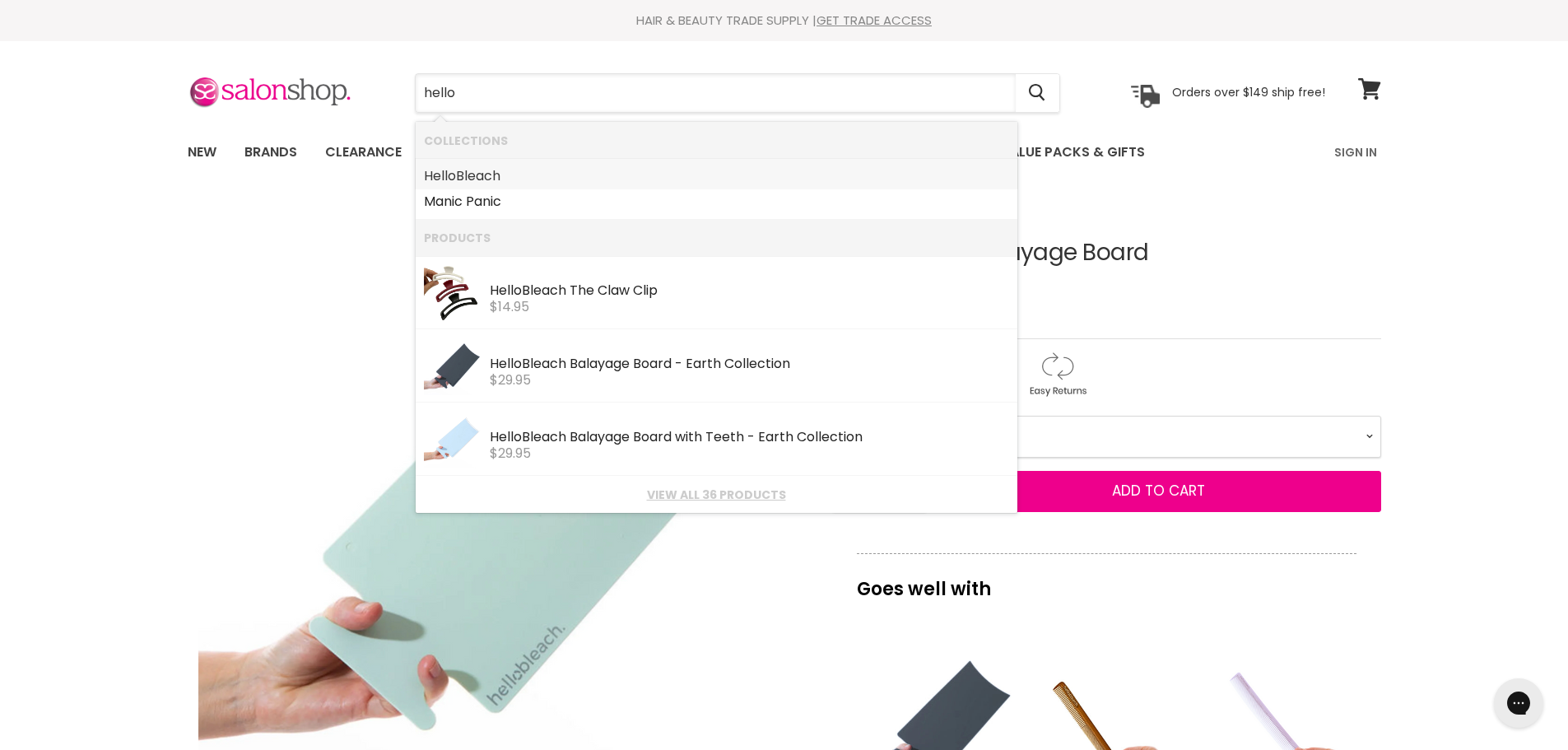
click at [475, 182] on link "Hello Bleach" at bounding box center [716, 176] width 585 height 27
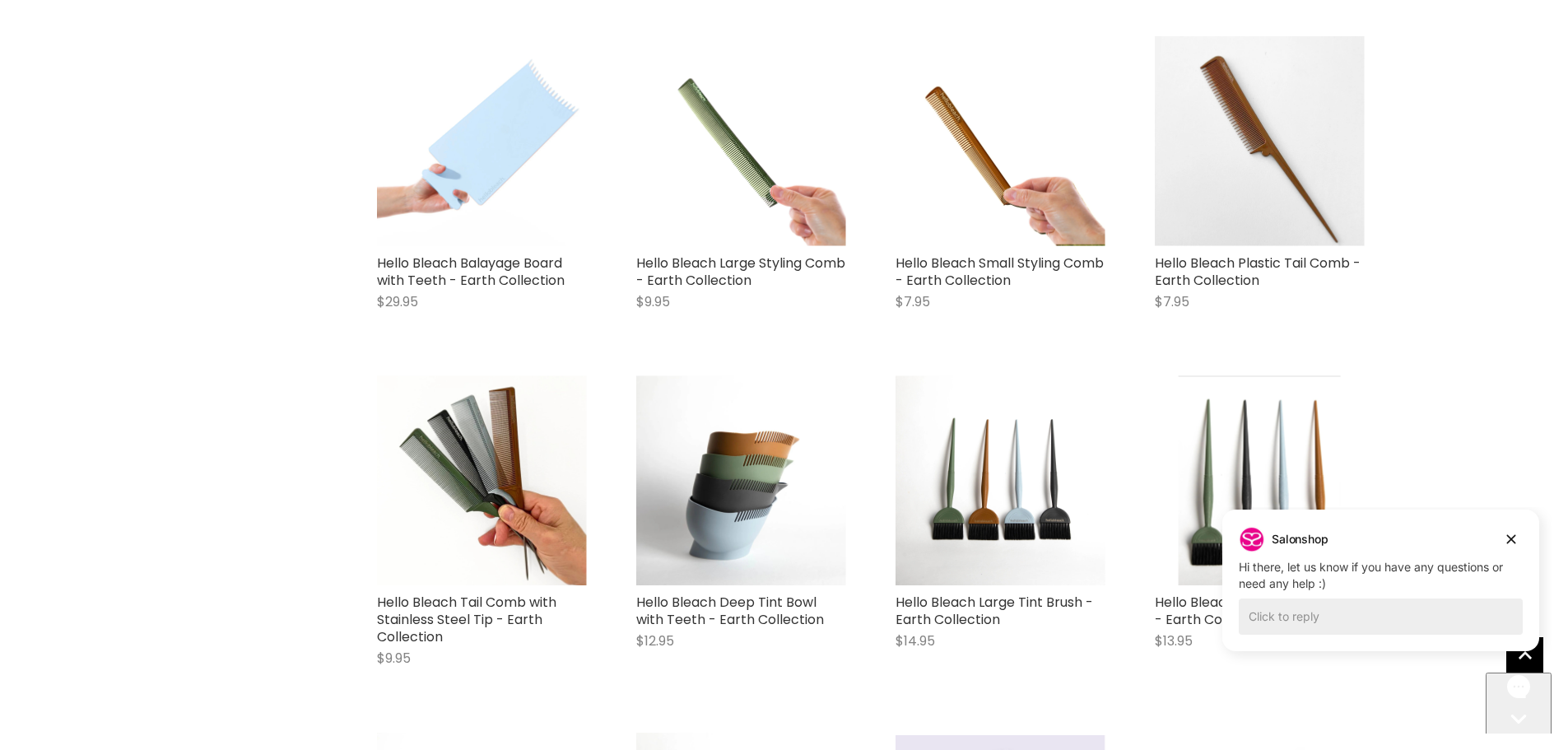
scroll to position [823, 0]
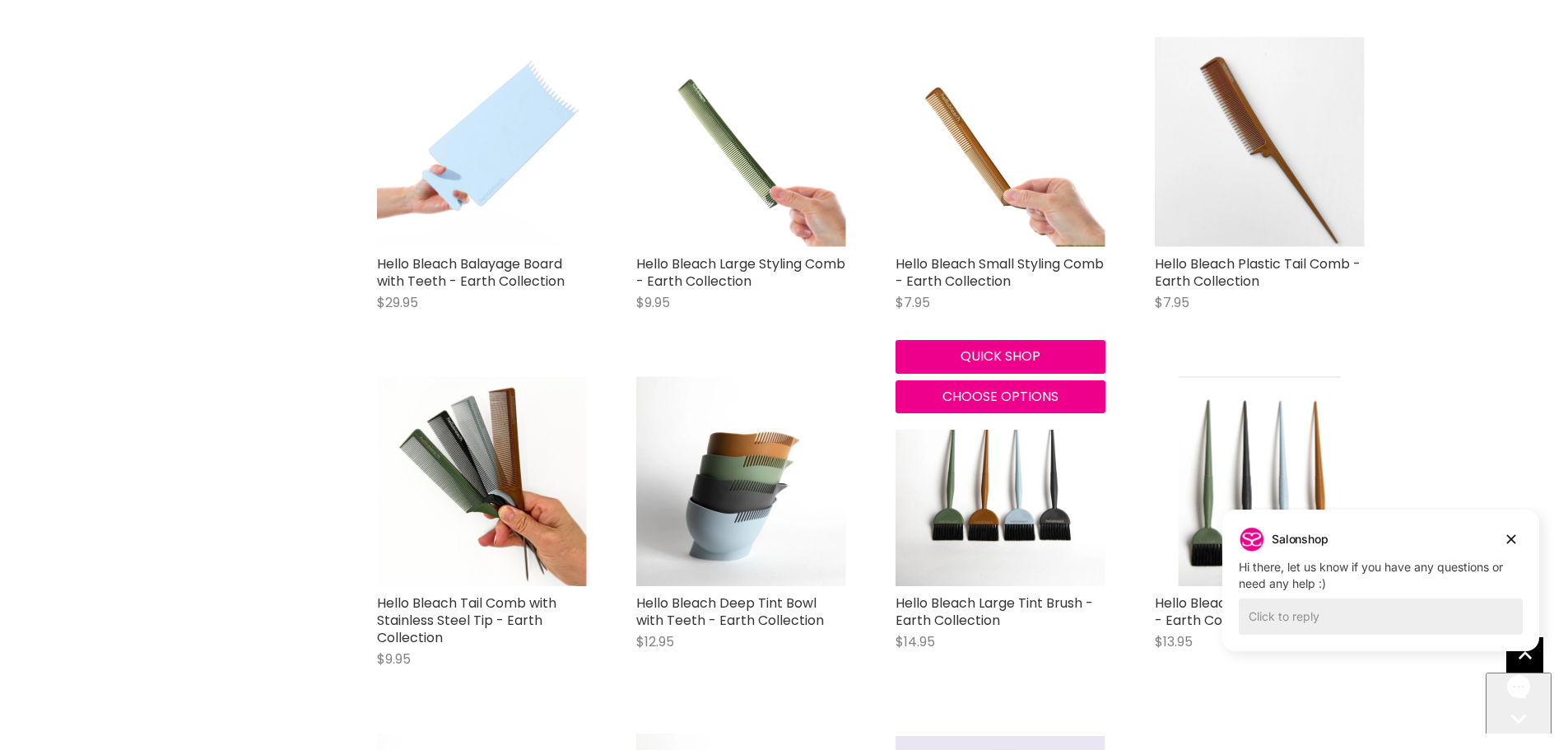
click at [1008, 188] on img "Main content" at bounding box center [1000, 142] width 210 height 210
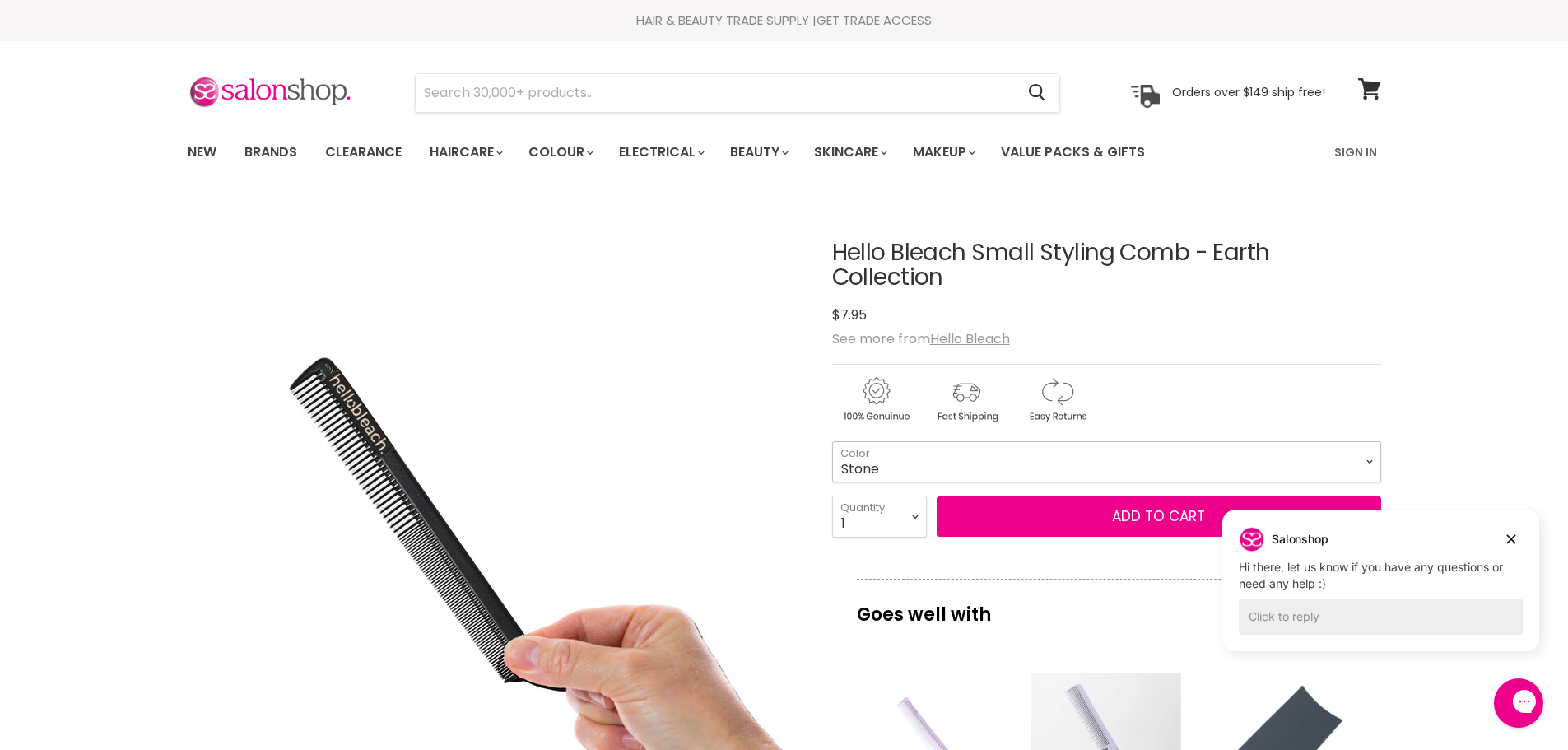
click at [1367, 455] on select "[PERSON_NAME] Forest Sky" at bounding box center [1106, 462] width 548 height 41
click at [832, 441] on select "[PERSON_NAME] Forest Sky" at bounding box center [1106, 462] width 548 height 41
select select "Clay"
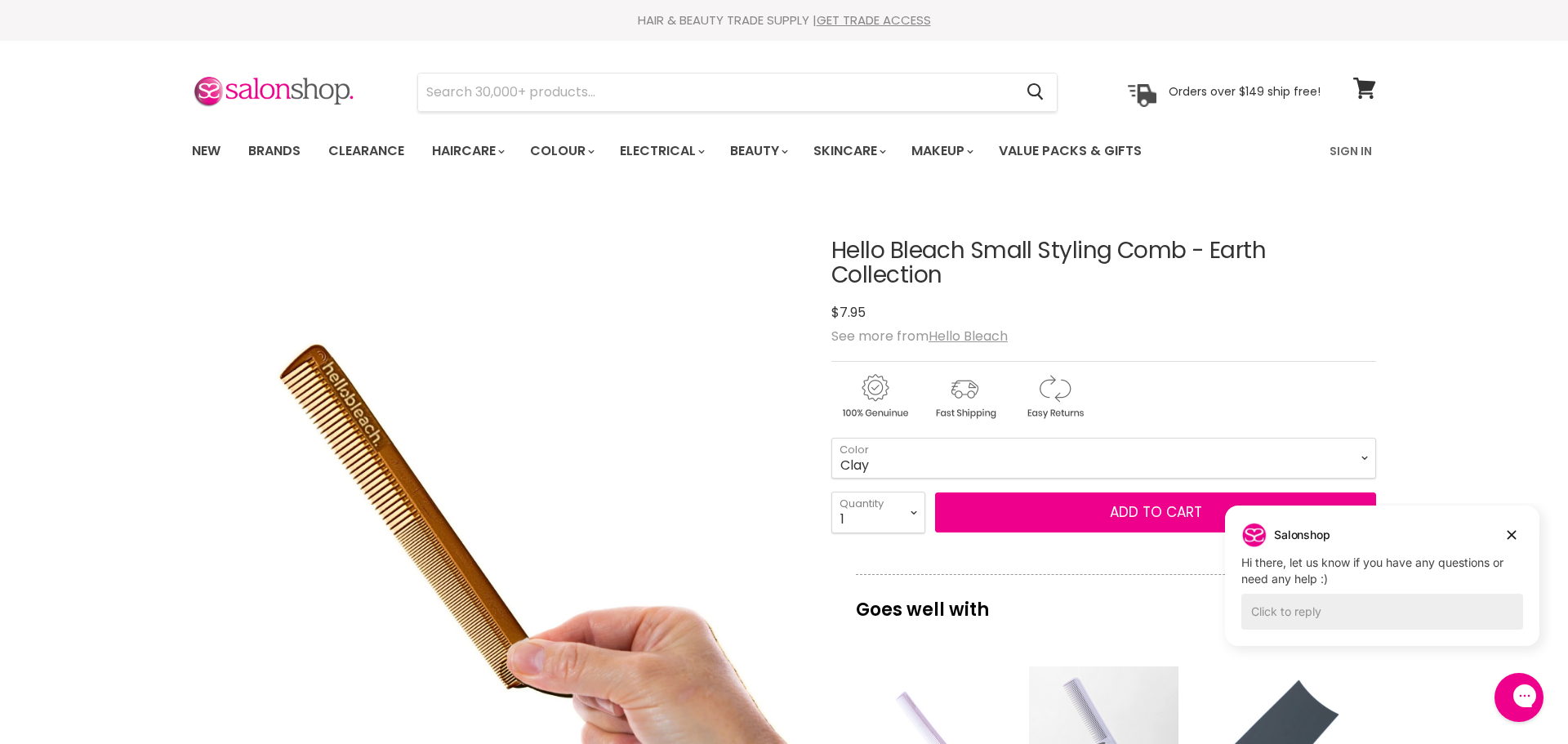
drag, startPoint x: 323, startPoint y: 377, endPoint x: 335, endPoint y: 397, distance: 23.3
click at [335, 397] on img "Hello Bleach Small Styling Comb - Earth Collection image. Click or Scroll to Zo…" at bounding box center [497, 502] width 610 height 610
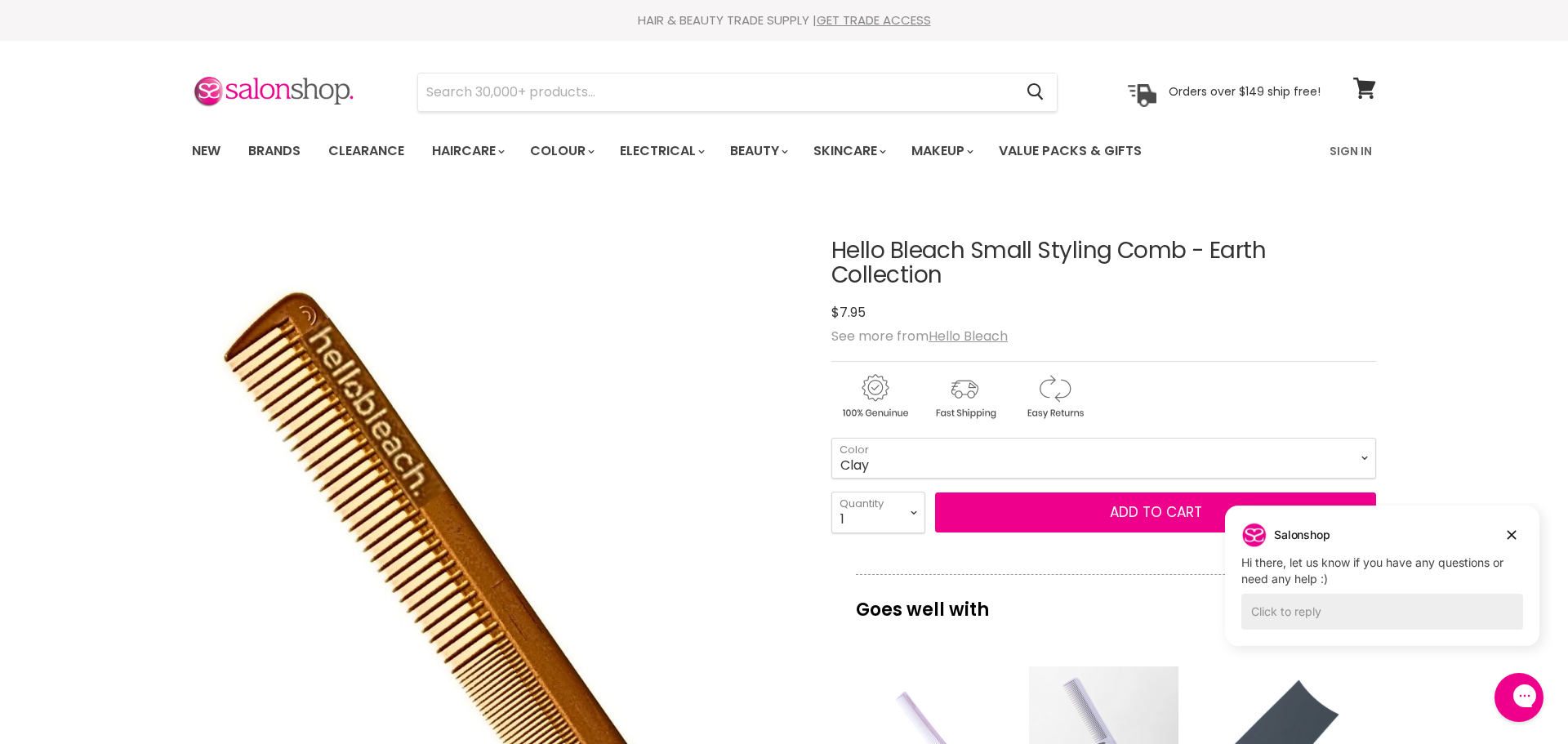
click at [335, 397] on img "Hello Bleach Small Styling Comb - Earth Collection image. Click or Scroll to Zo…" at bounding box center [658, 607] width 1220 height 1220
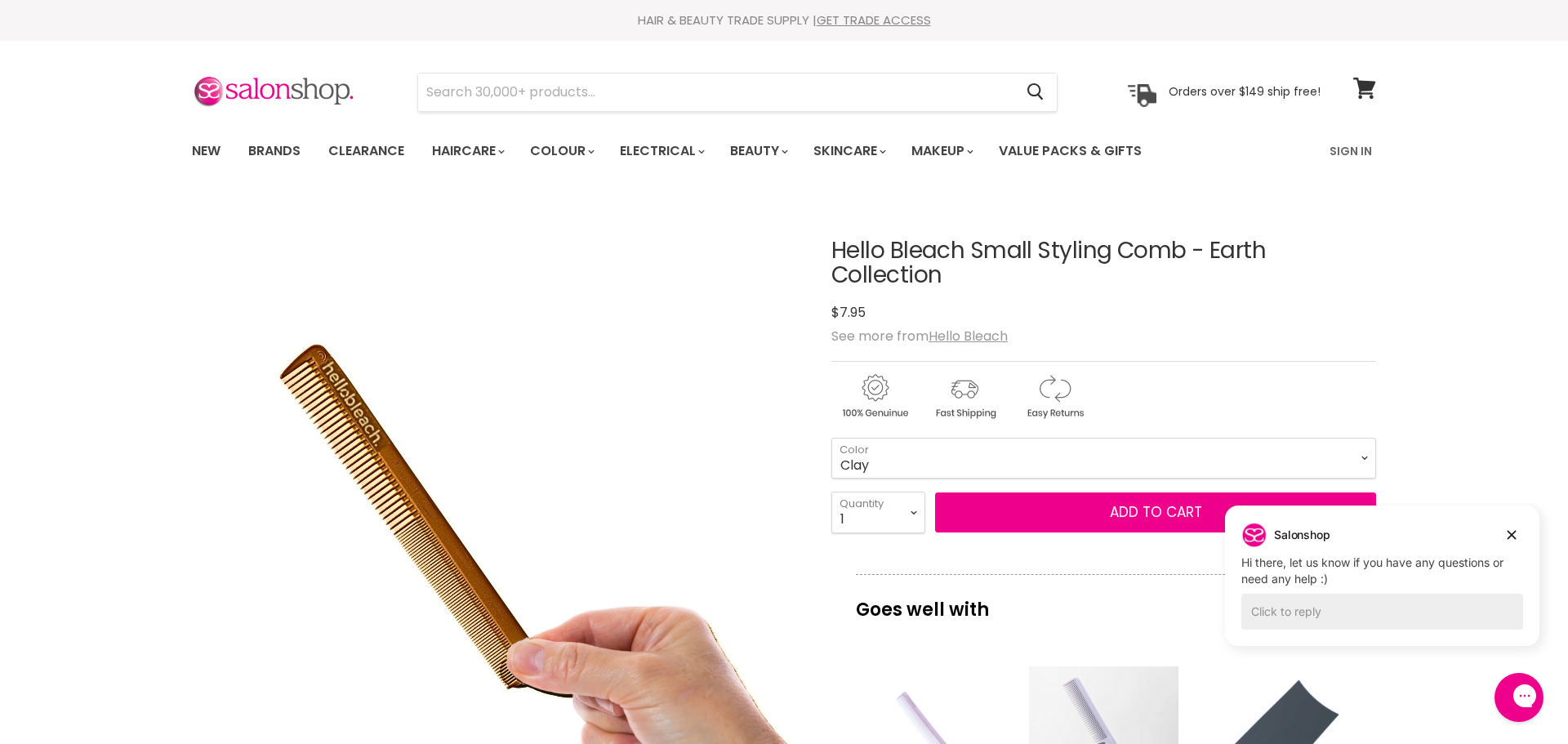
click at [335, 397] on img "Hello Bleach Small Styling Comb - Earth Collection image. Click or Scroll to Zo…" at bounding box center [497, 502] width 610 height 610
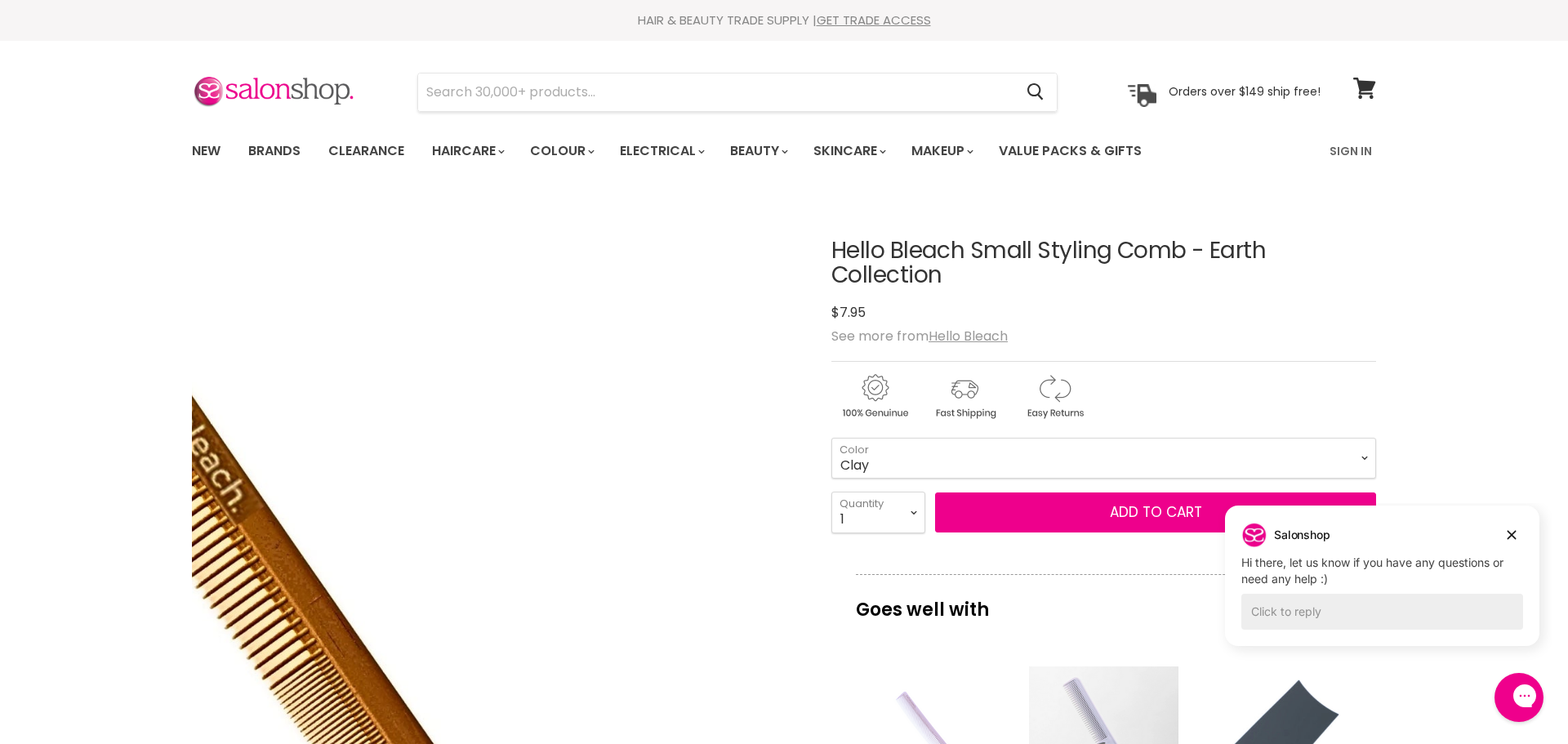
click at [518, 381] on img "Hello Bleach Small Styling Comb - Earth Collection image. Click or Scroll to Zo…" at bounding box center [476, 624] width 1220 height 1220
